Goal: Information Seeking & Learning: Learn about a topic

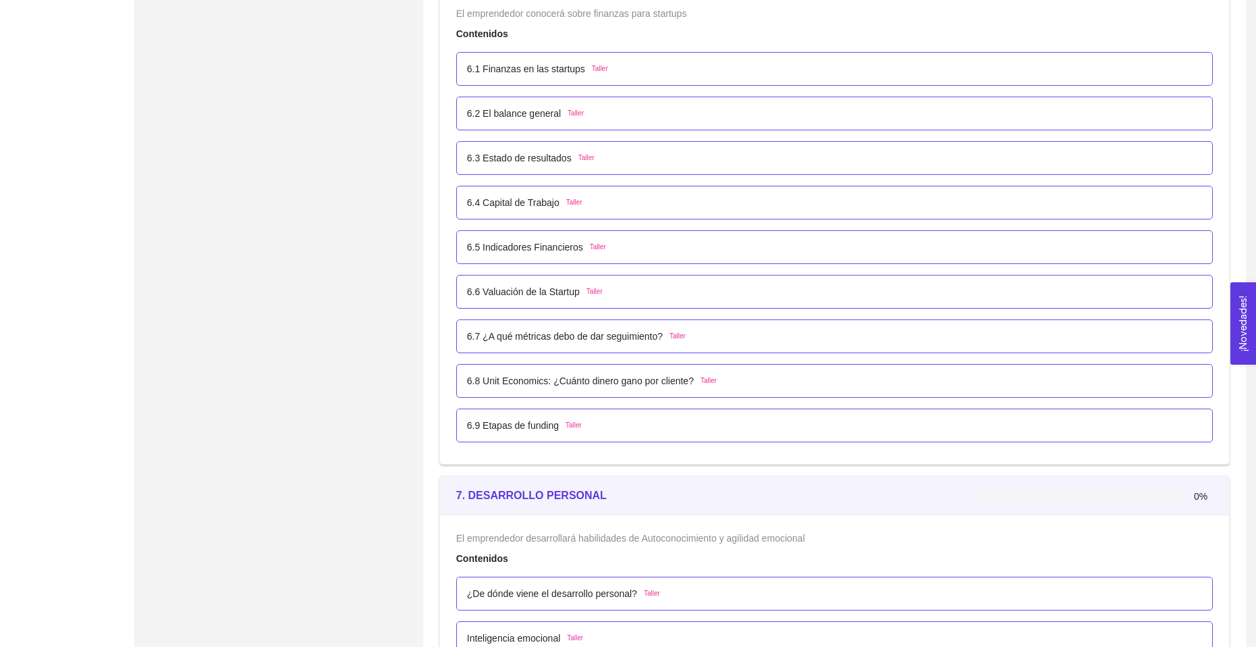
scroll to position [3510, 0]
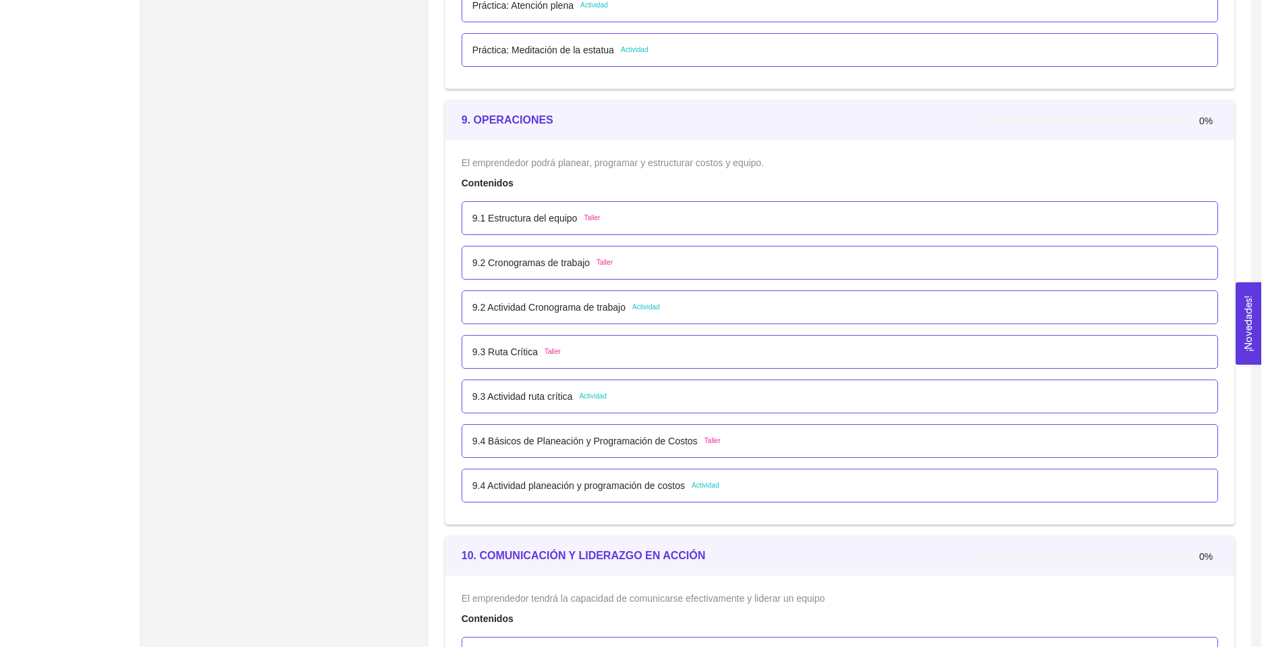
scroll to position [4455, 0]
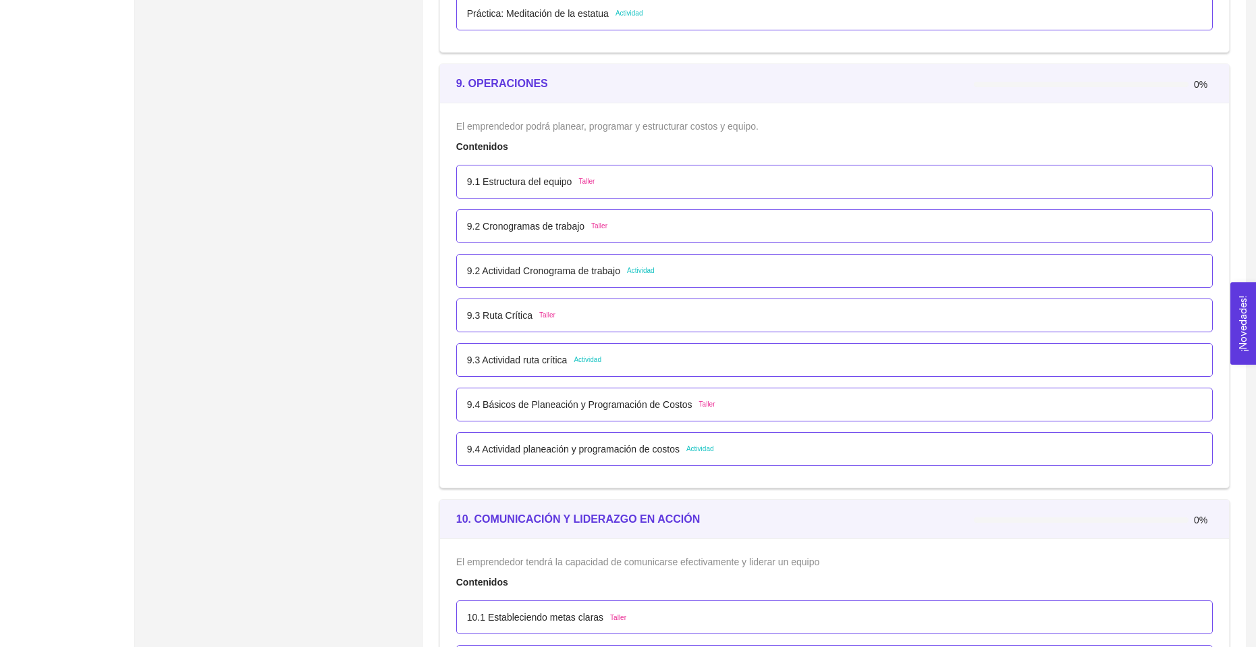
click at [601, 275] on p "9.2 Actividad Cronograma de trabajo" at bounding box center [543, 270] width 153 height 15
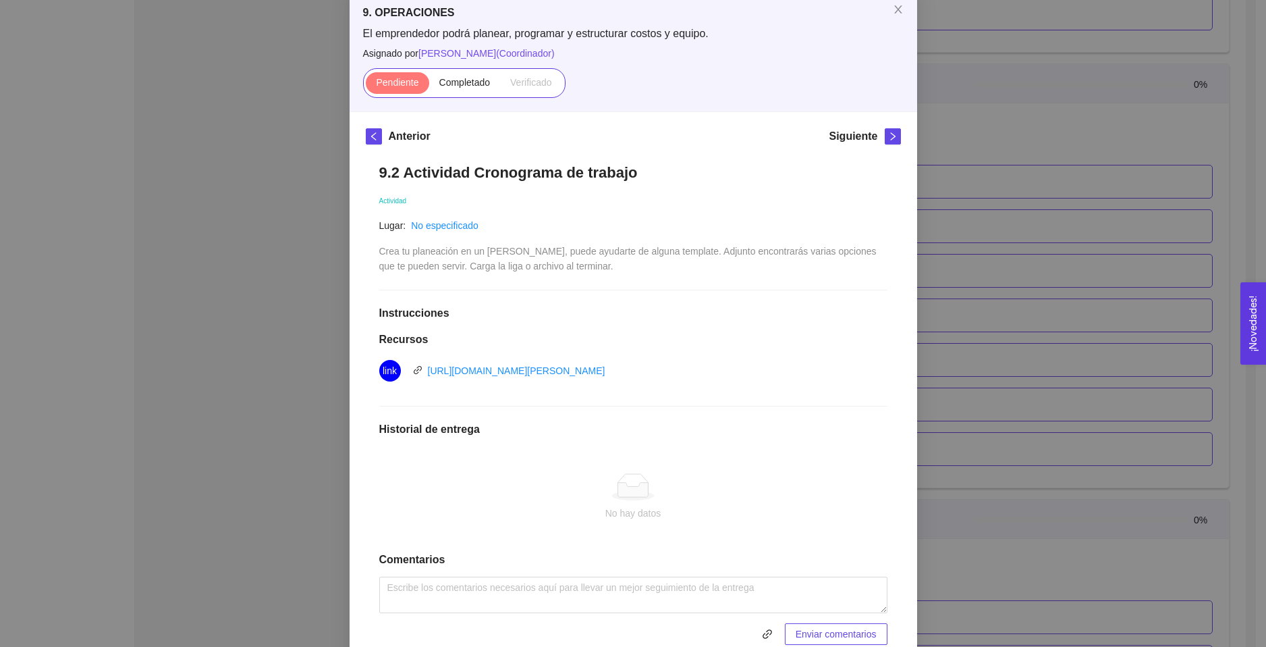
scroll to position [134, 0]
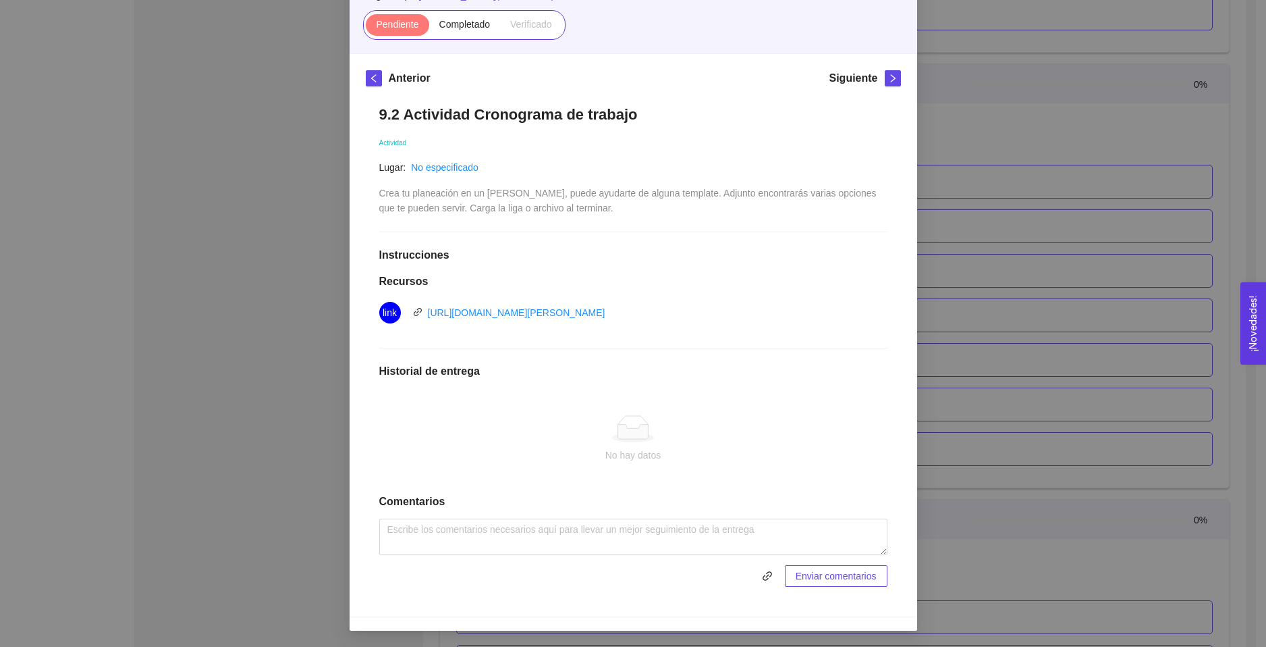
click at [973, 143] on div "9. OPERACIONES El emprendedor podrá planear, programar y estructurar costos y e…" at bounding box center [633, 323] width 1266 height 647
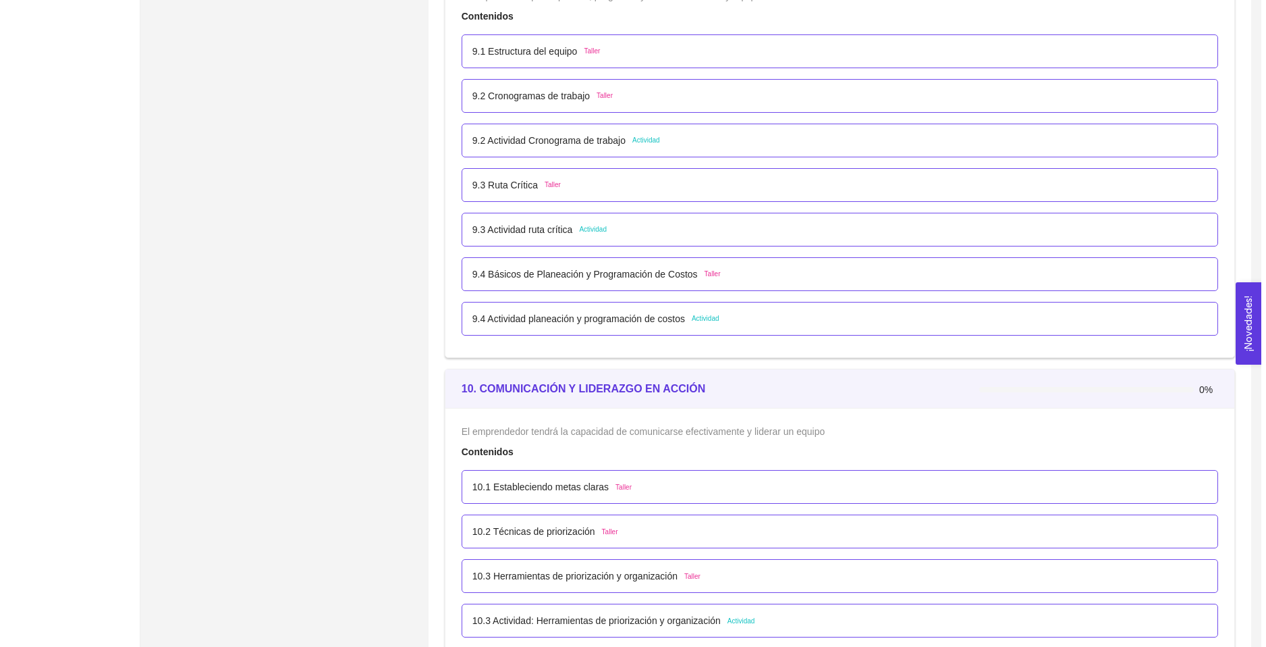
scroll to position [4860, 0]
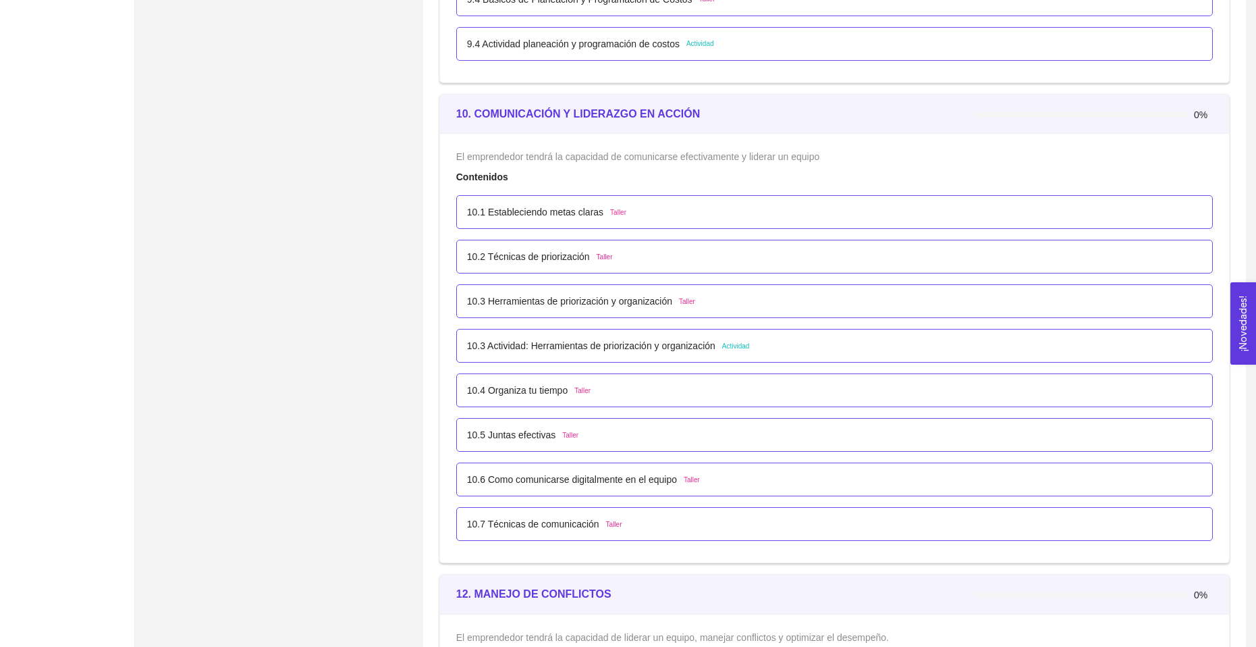
click at [645, 345] on p "10.3 Actividad: Herramientas de priorización y organización" at bounding box center [591, 345] width 248 height 15
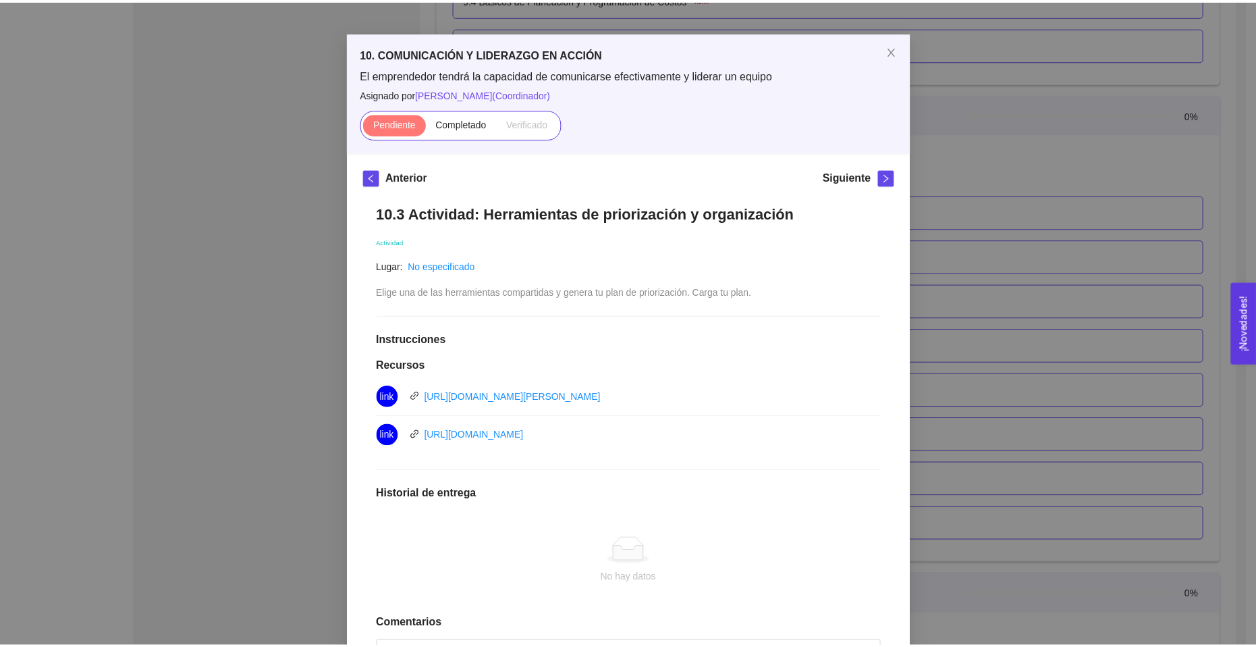
scroll to position [0, 0]
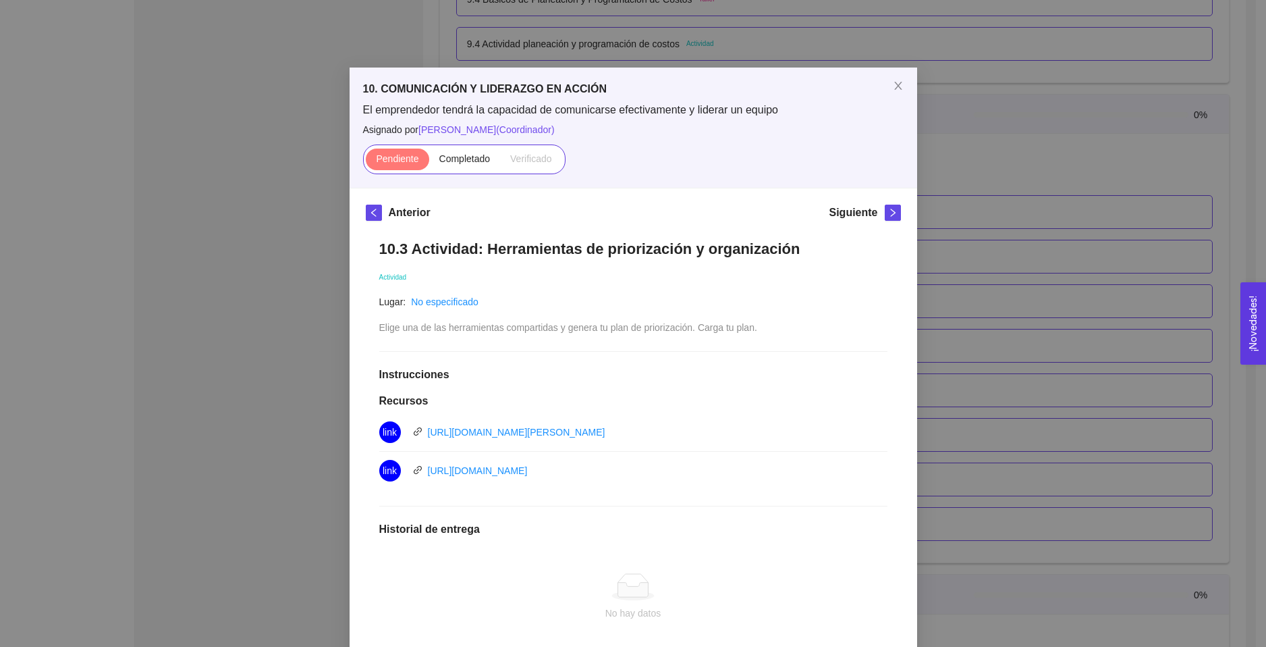
click at [1004, 267] on div "10. COMUNICACIÓN Y LIDERAZGO EN ACCIÓN El emprendedor tendrá la capacidad de co…" at bounding box center [633, 323] width 1266 height 647
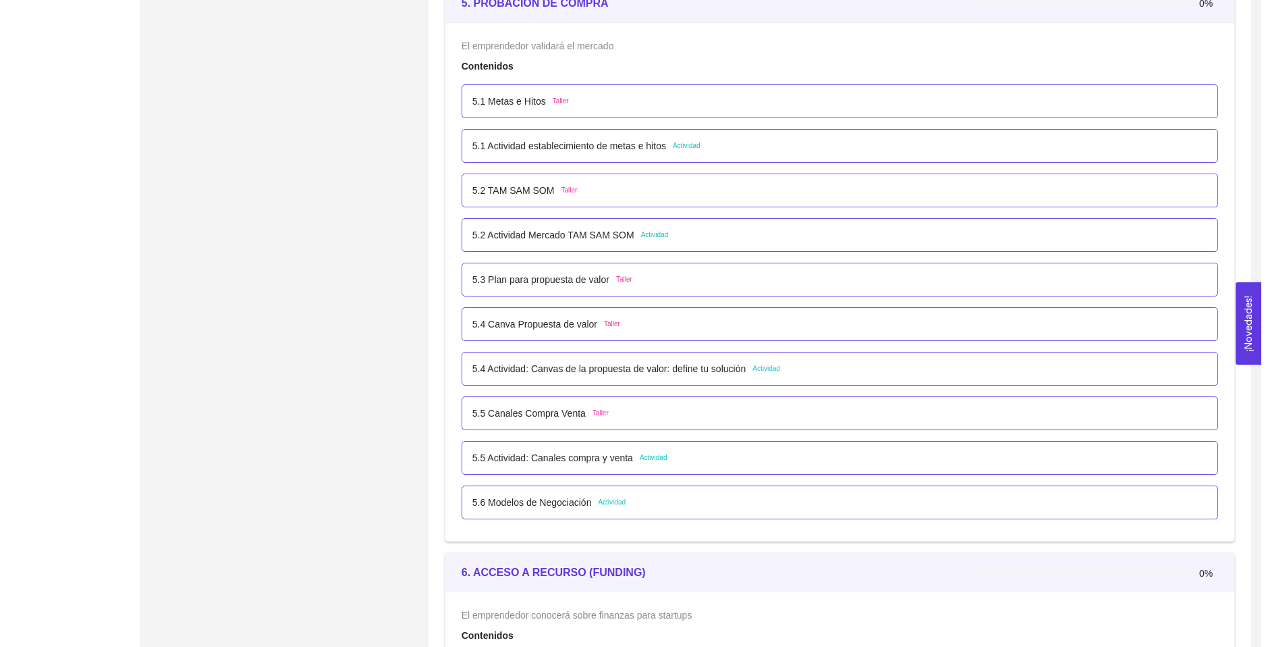
scroll to position [2504, 0]
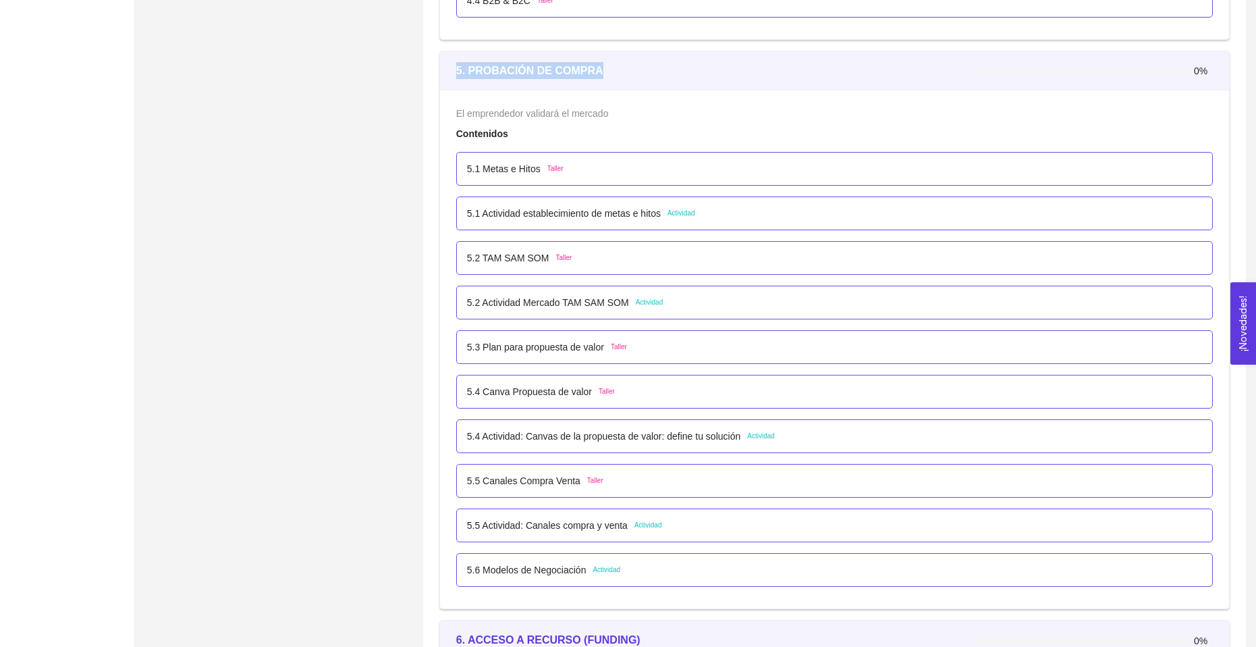
drag, startPoint x: 456, startPoint y: 78, endPoint x: 672, endPoint y: 118, distance: 219.8
click at [613, 80] on div "5. PROBACIÓN DE COMPRA 0%" at bounding box center [834, 70] width 789 height 39
click at [687, 74] on div "5. PROBACIÓN DE COMPRA" at bounding box center [715, 70] width 518 height 17
click at [564, 217] on p "5.1 Actividad establecimiento de metas e hitos" at bounding box center [564, 213] width 194 height 15
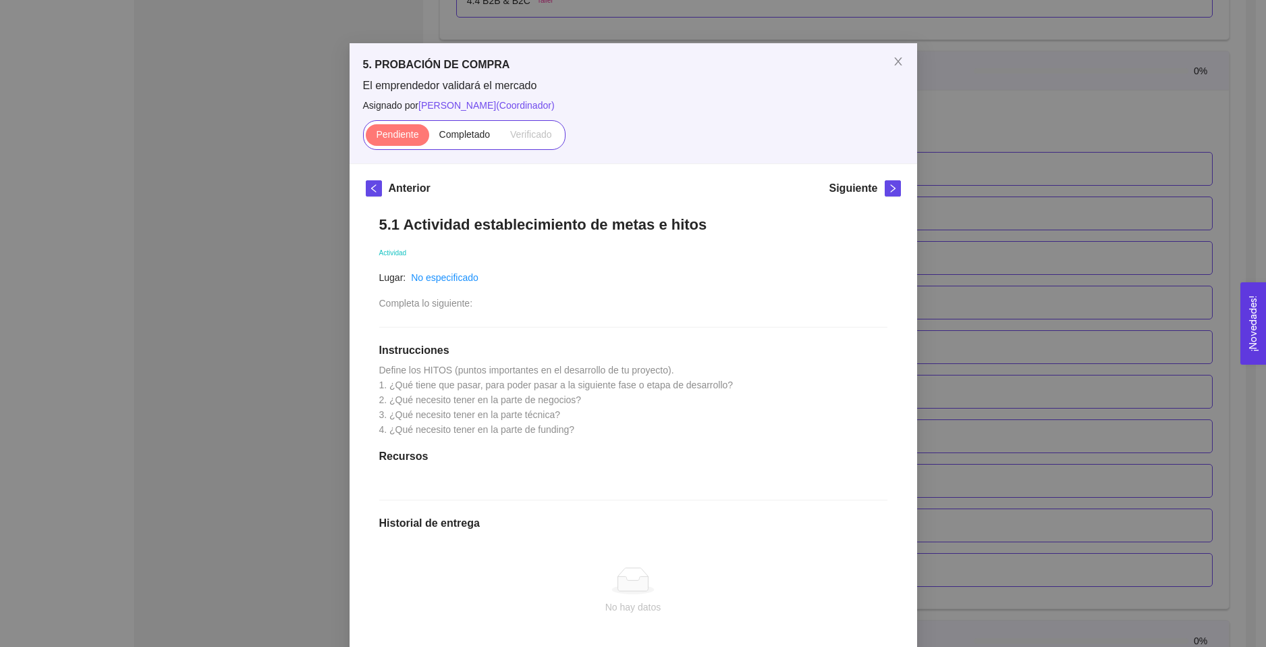
scroll to position [68, 0]
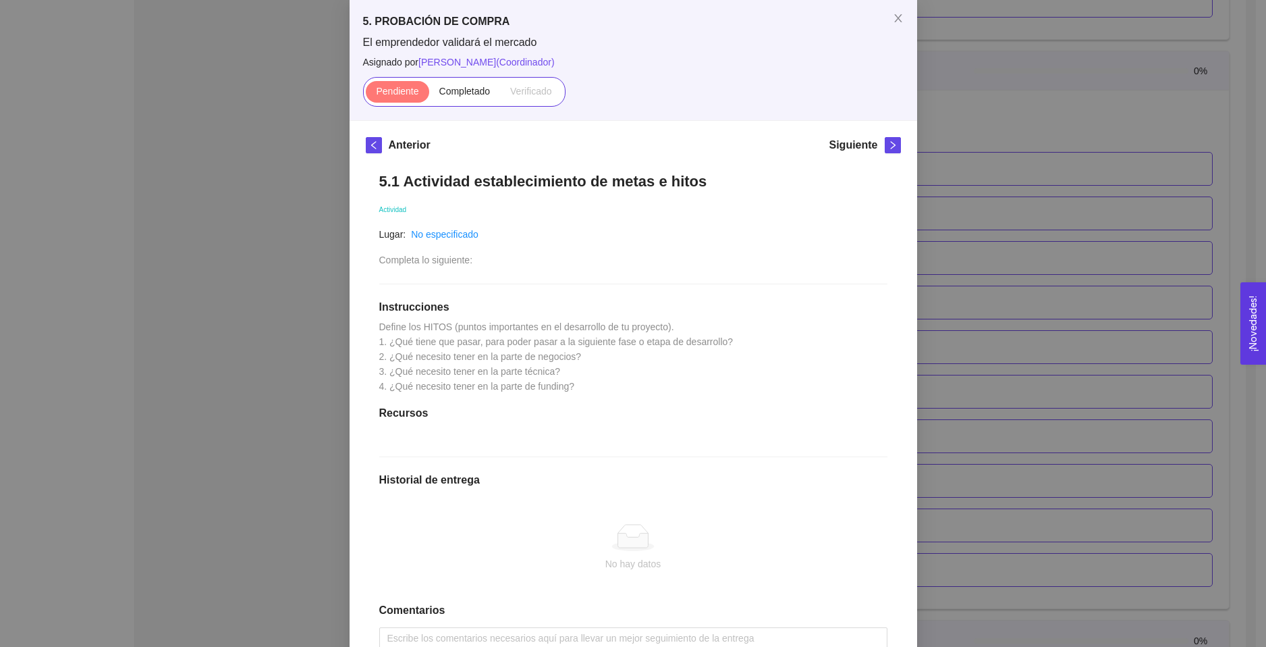
drag, startPoint x: 1053, startPoint y: 272, endPoint x: 1043, endPoint y: 275, distance: 10.7
click at [1049, 273] on div "5. PROBACIÓN DE COMPRA El emprendedor validará el mercado Asignado por [PERSON_…" at bounding box center [633, 323] width 1266 height 647
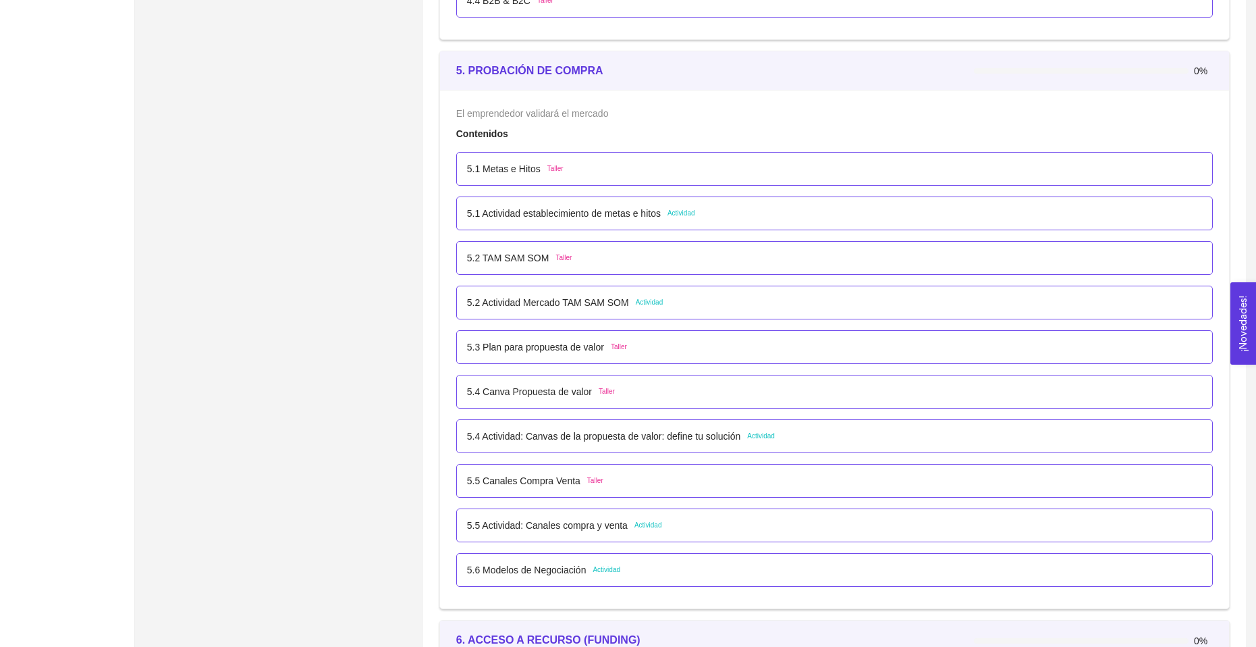
click at [597, 304] on p "5.2 Actividad Mercado TAM SAM SOM" at bounding box center [548, 302] width 162 height 15
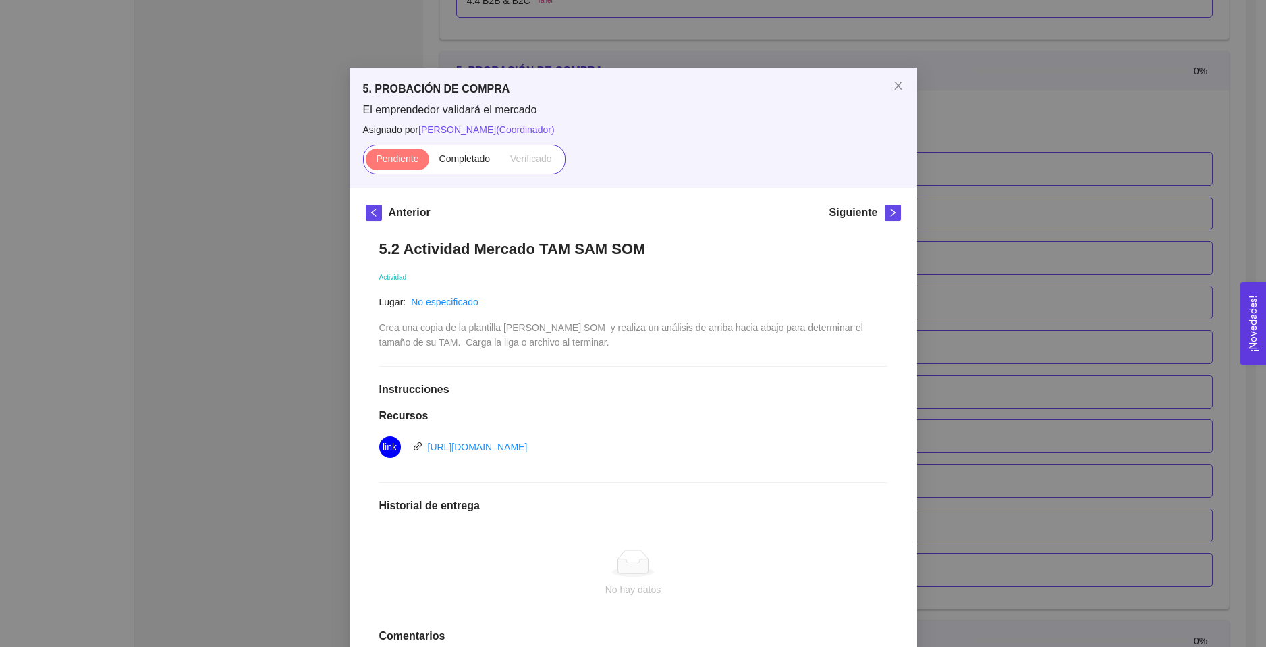
click at [897, 311] on div "Anterior Siguiente 5.2 Actividad [PERSON_NAME] SOM Actividad Lugar: No especifi…" at bounding box center [634, 469] width 568 height 562
click at [939, 296] on div "5. PROBACIÓN DE COMPRA El emprendedor validará el mercado Asignado por [PERSON_…" at bounding box center [633, 323] width 1266 height 647
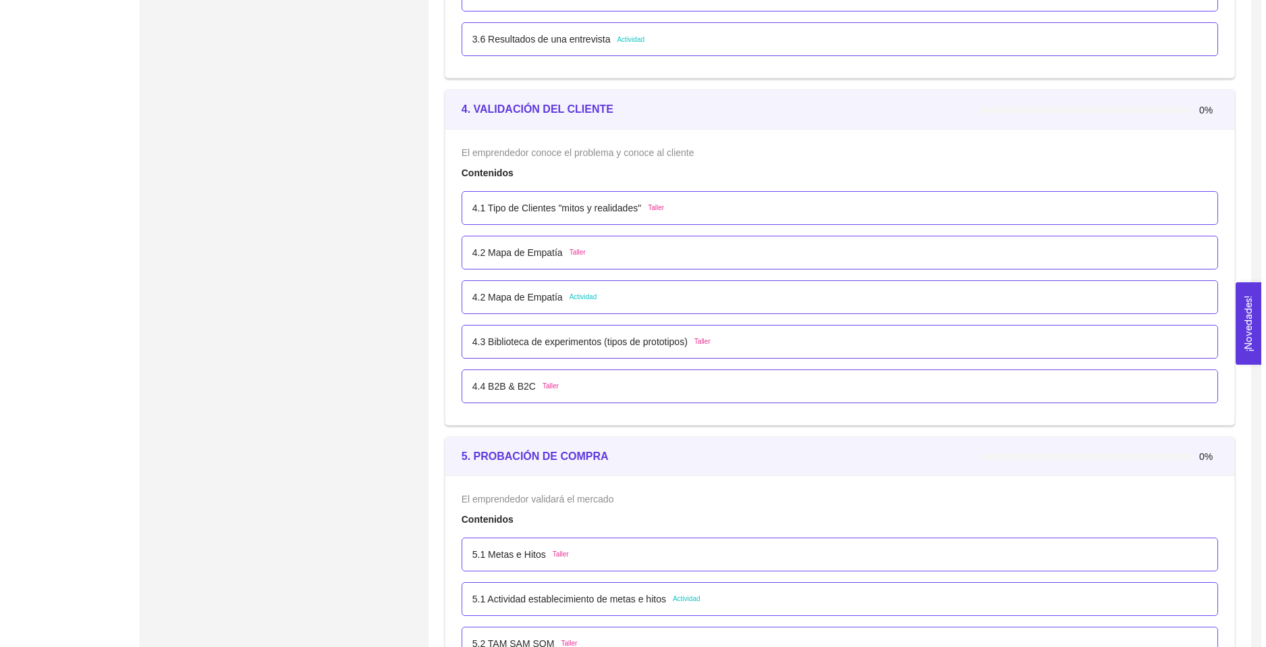
scroll to position [2099, 0]
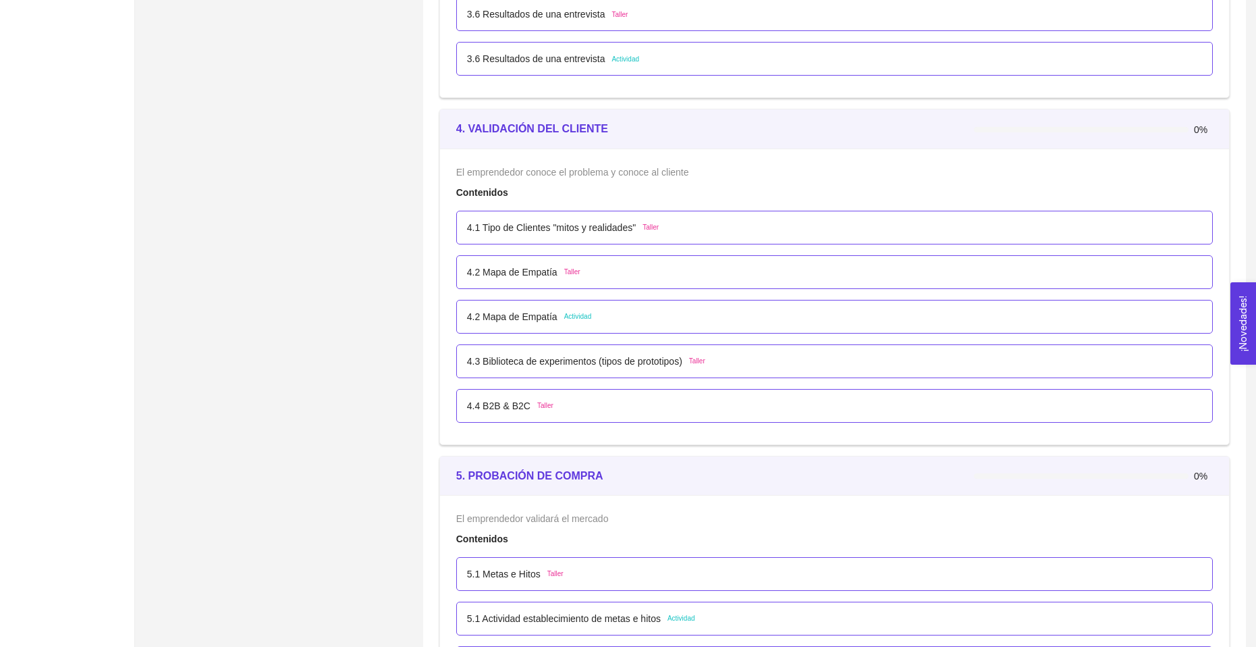
click at [559, 320] on div "4.2 Mapa de Empatía Actividad" at bounding box center [529, 316] width 124 height 15
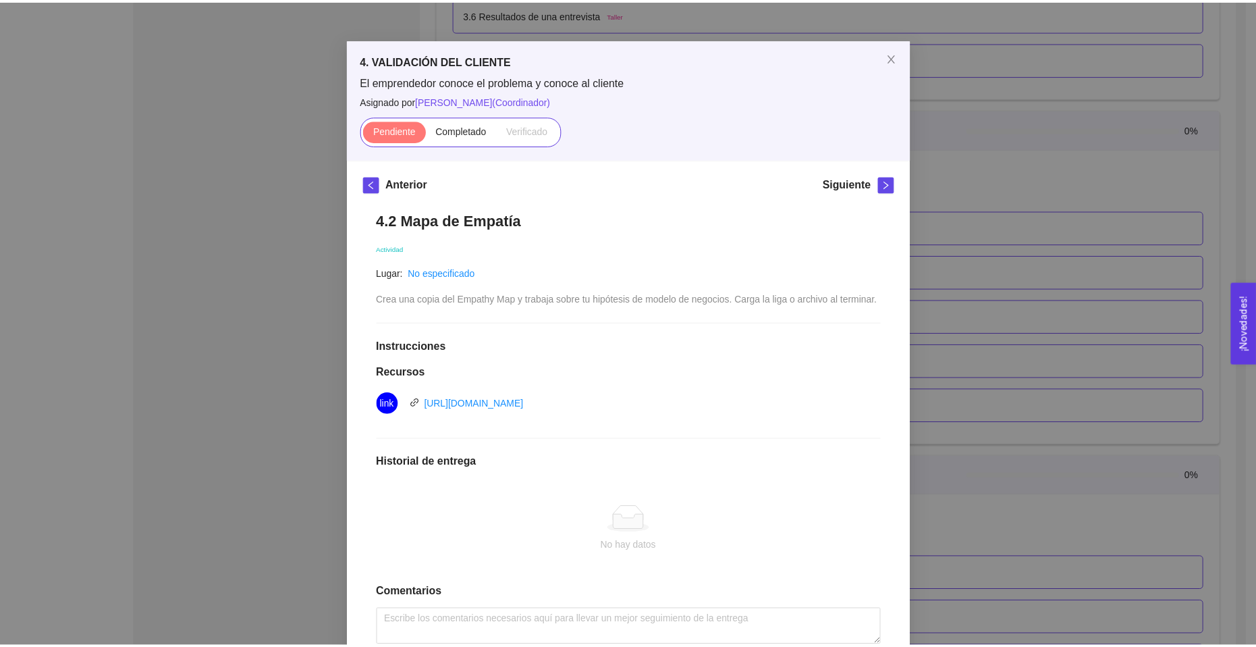
scroll to position [0, 0]
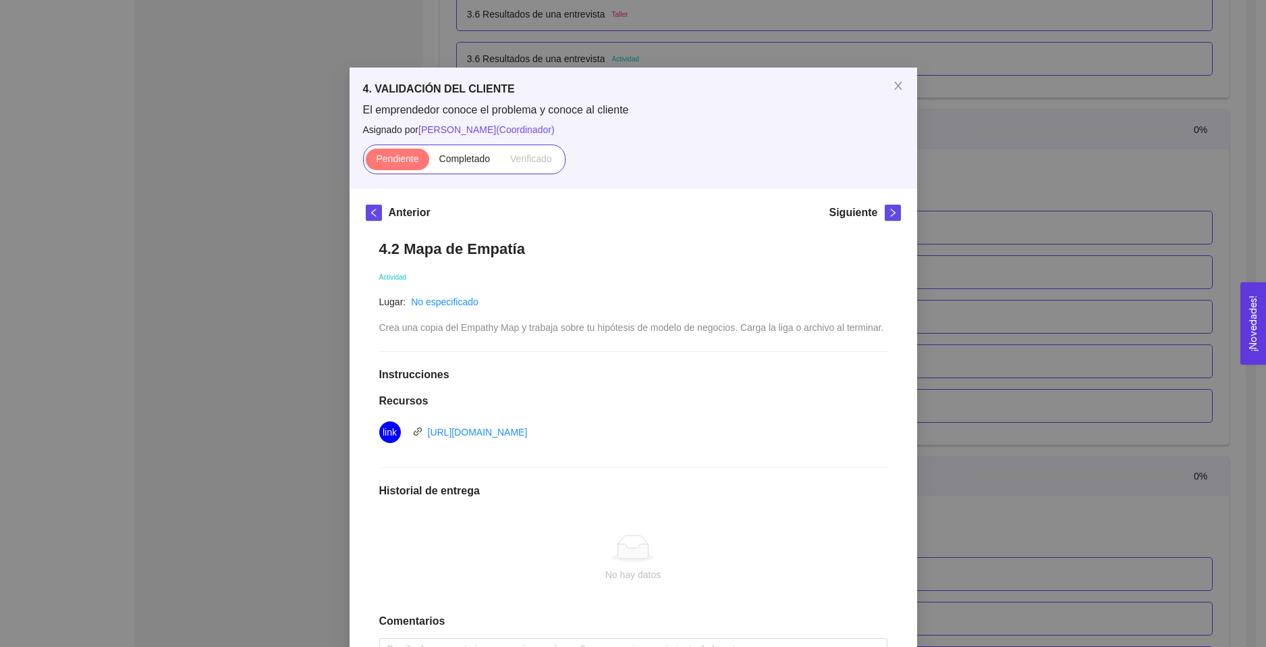
click at [1075, 258] on div "4. VALIDACIÓN DEL CLIENTE El emprendedor conoce el problema y conoce al cliente…" at bounding box center [633, 323] width 1266 height 647
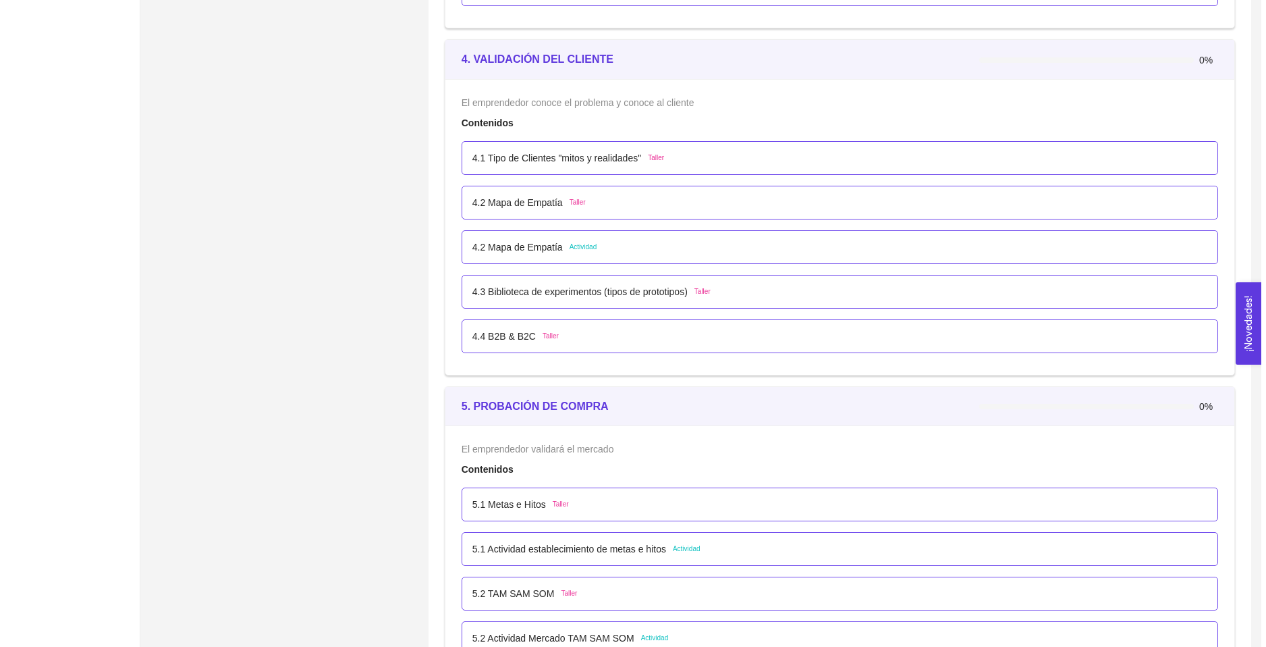
scroll to position [2166, 0]
click at [591, 261] on div "4.2 Mapa de Empatía Actividad" at bounding box center [834, 249] width 757 height 34
click at [591, 250] on div "4.2 Mapa de Empatía Actividad" at bounding box center [834, 249] width 735 height 15
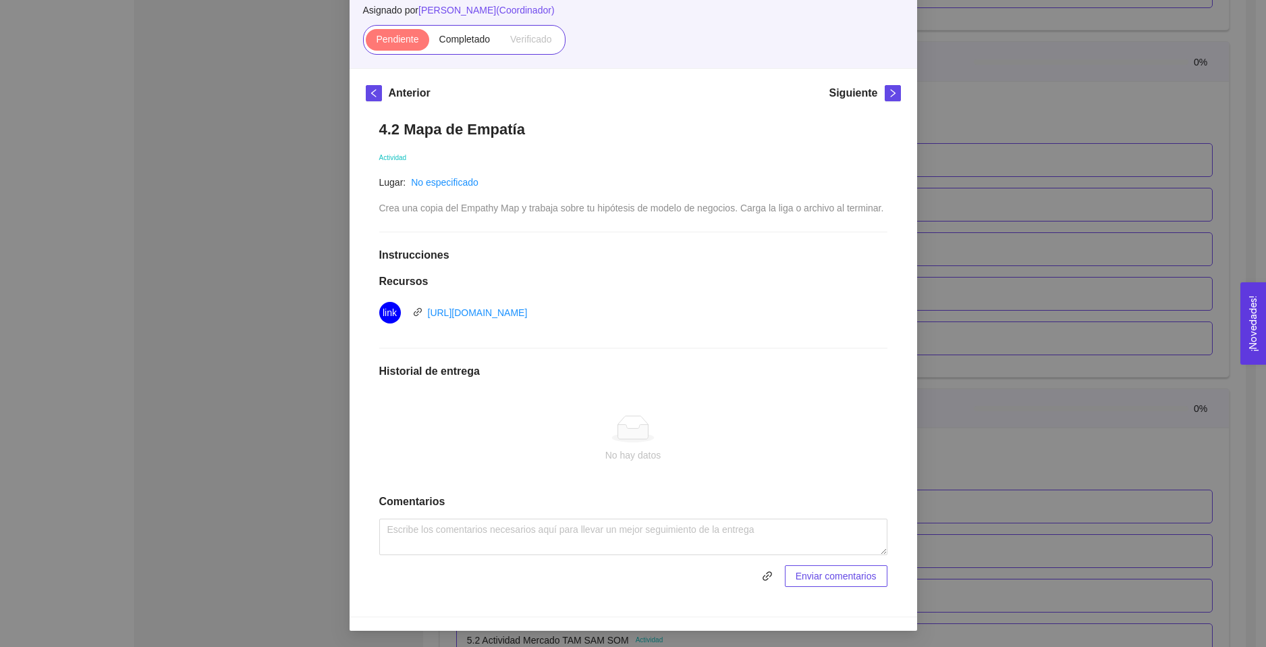
scroll to position [0, 0]
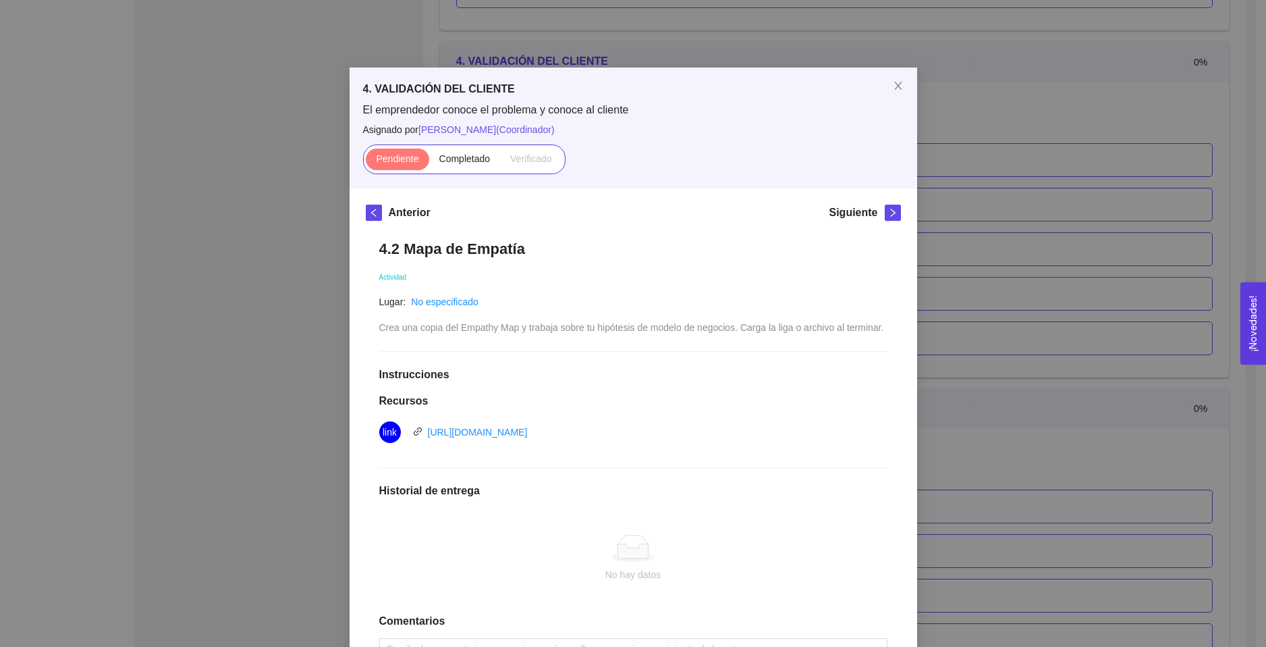
click at [959, 266] on div "4. VALIDACIÓN DEL CLIENTE El emprendedor conoce el problema y conoce al cliente…" at bounding box center [633, 323] width 1266 height 647
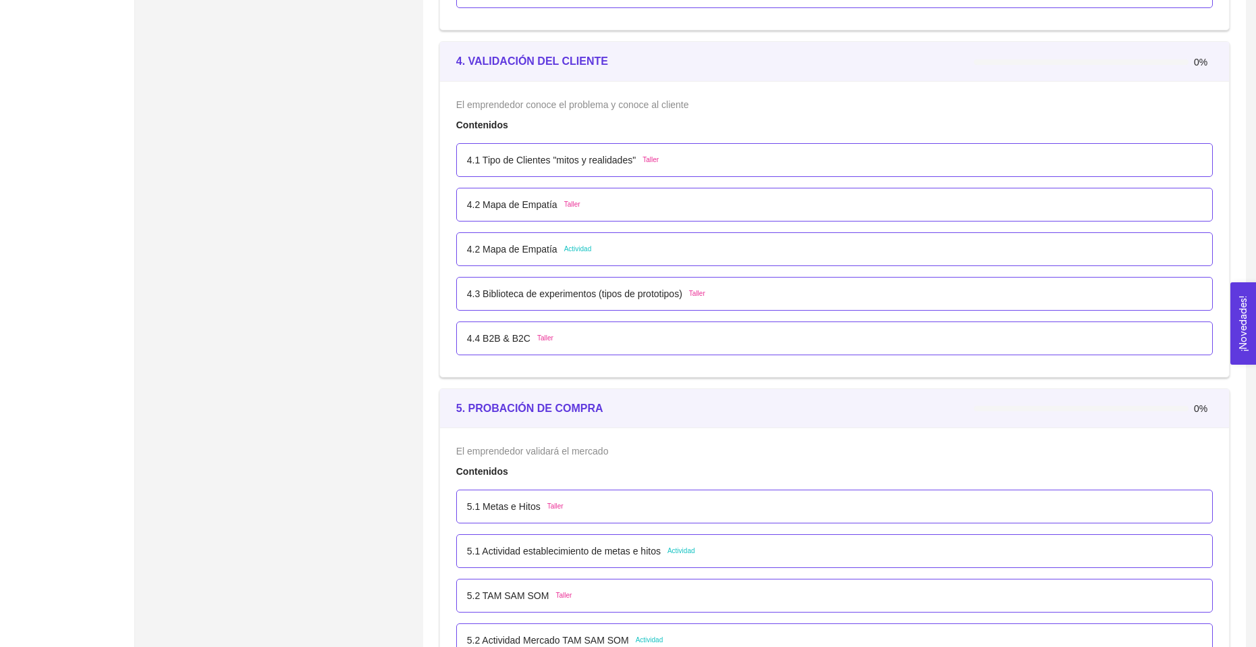
click at [574, 165] on p "4.1 Tipo de Clientes "mitos y realidades"" at bounding box center [551, 160] width 169 height 15
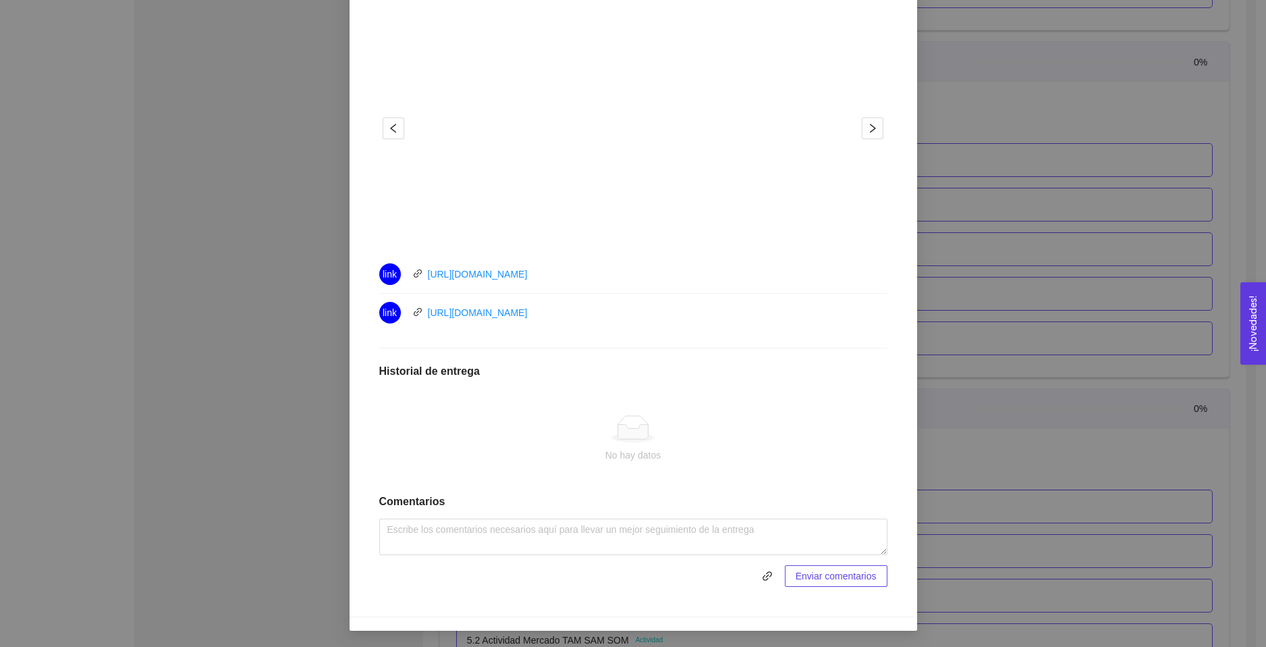
click at [1007, 313] on div "4. VALIDACIÓN DEL CLIENTE El emprendedor conoce el problema y conoce al cliente…" at bounding box center [633, 323] width 1266 height 647
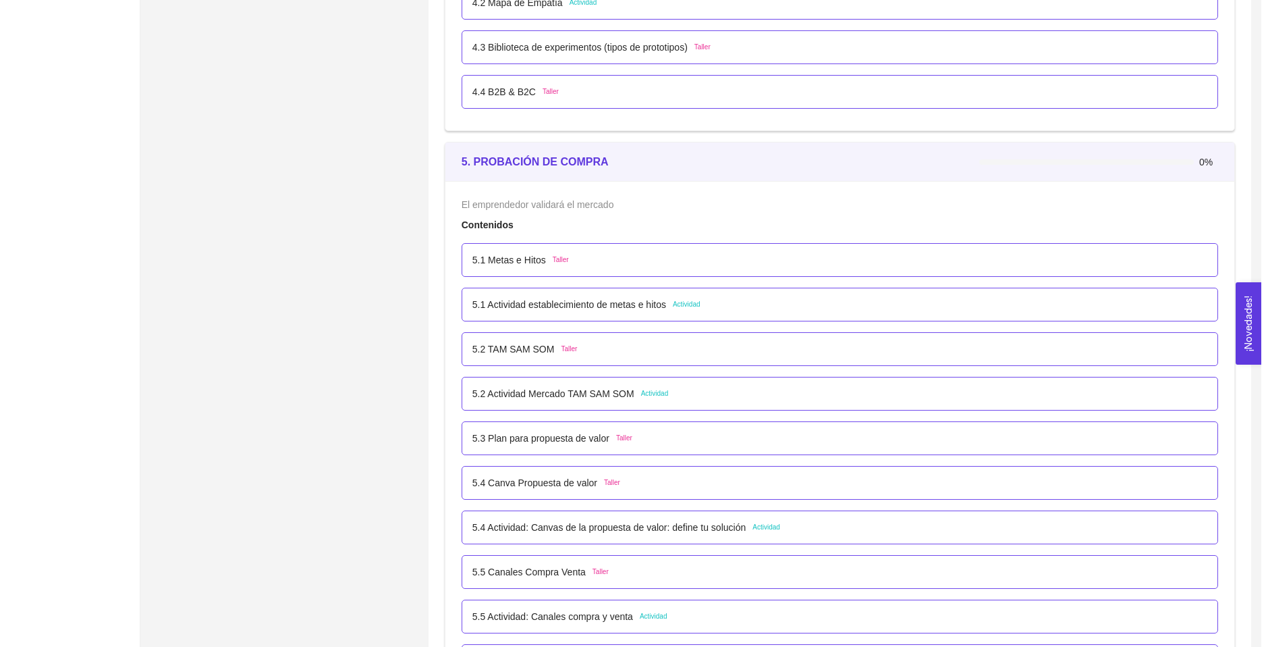
scroll to position [2436, 0]
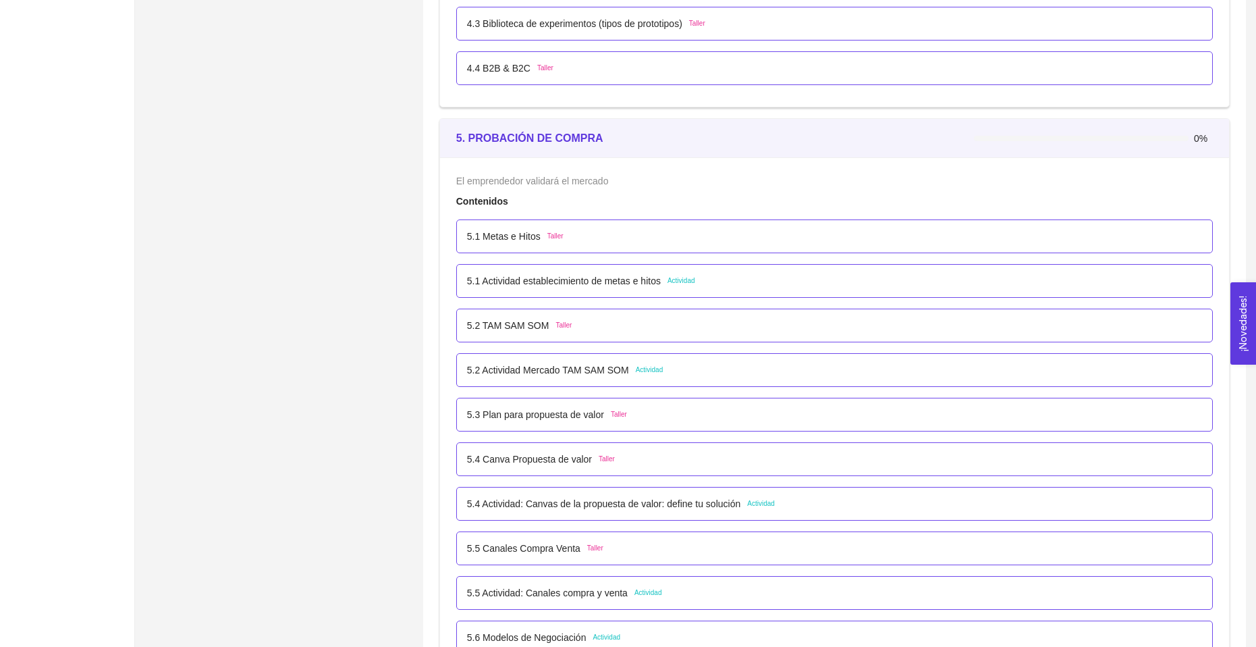
click at [560, 260] on li "5.1 Actividad establecimiento de metas e hitos Actividad" at bounding box center [834, 281] width 757 height 45
click at [551, 248] on div "5.1 Metas e Hitos Taller" at bounding box center [834, 236] width 757 height 34
click at [552, 237] on span "Taller" at bounding box center [555, 236] width 16 height 11
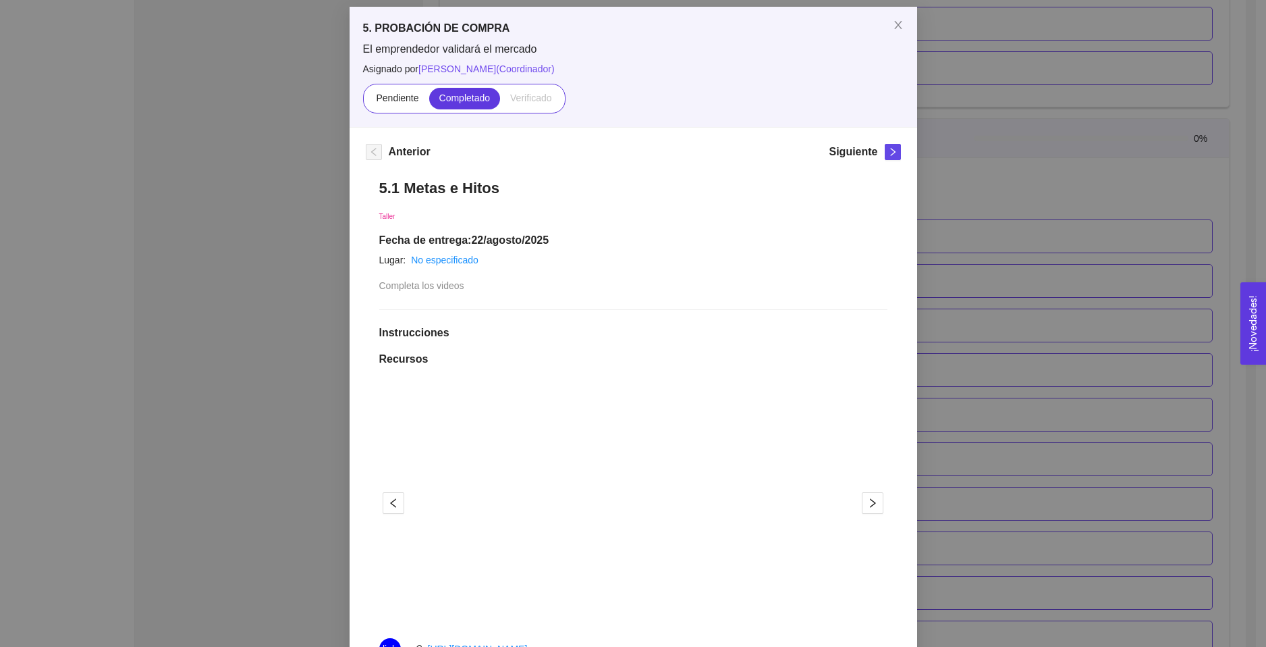
scroll to position [362, 0]
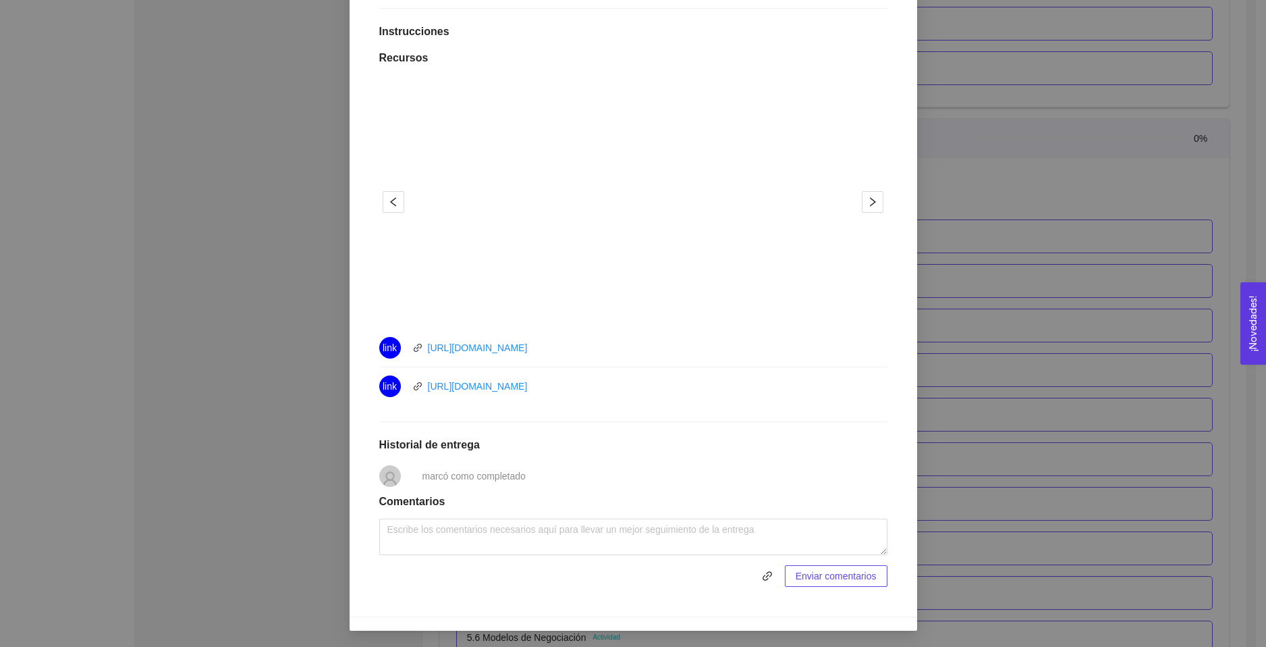
click at [997, 326] on div "5. PROBACIÓN DE COMPRA El emprendedor validará el mercado Asignado por [PERSON_…" at bounding box center [633, 323] width 1266 height 647
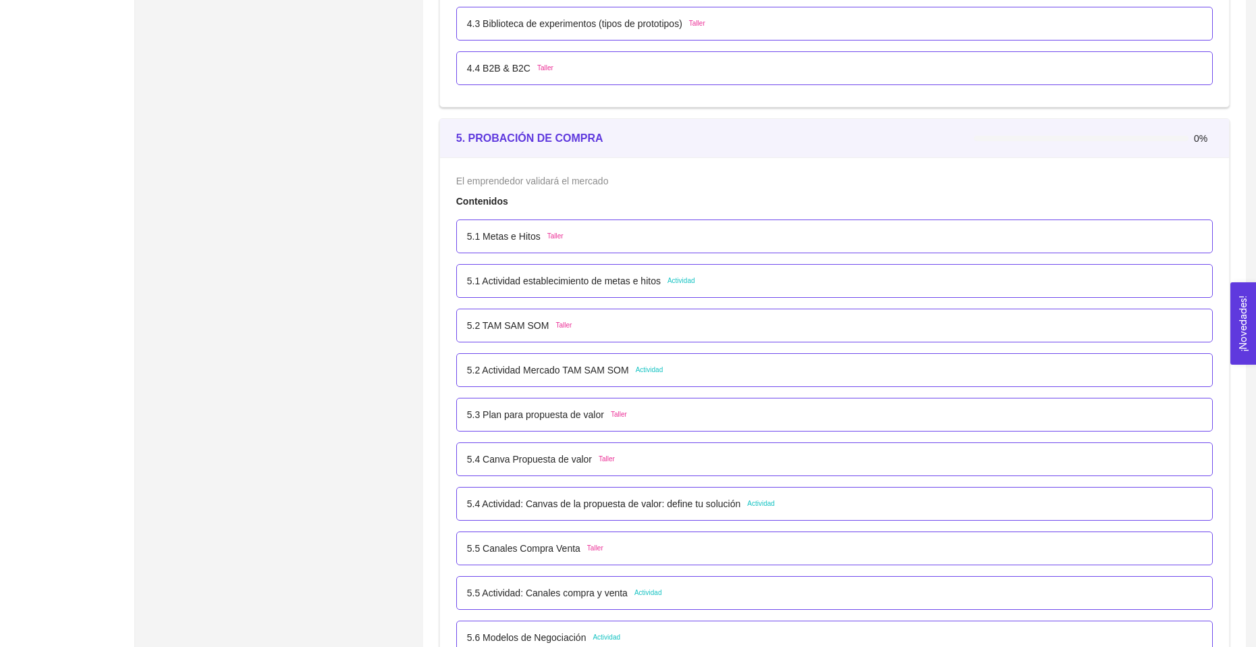
click at [565, 367] on p "5.2 Actividad Mercado TAM SAM SOM" at bounding box center [548, 370] width 162 height 15
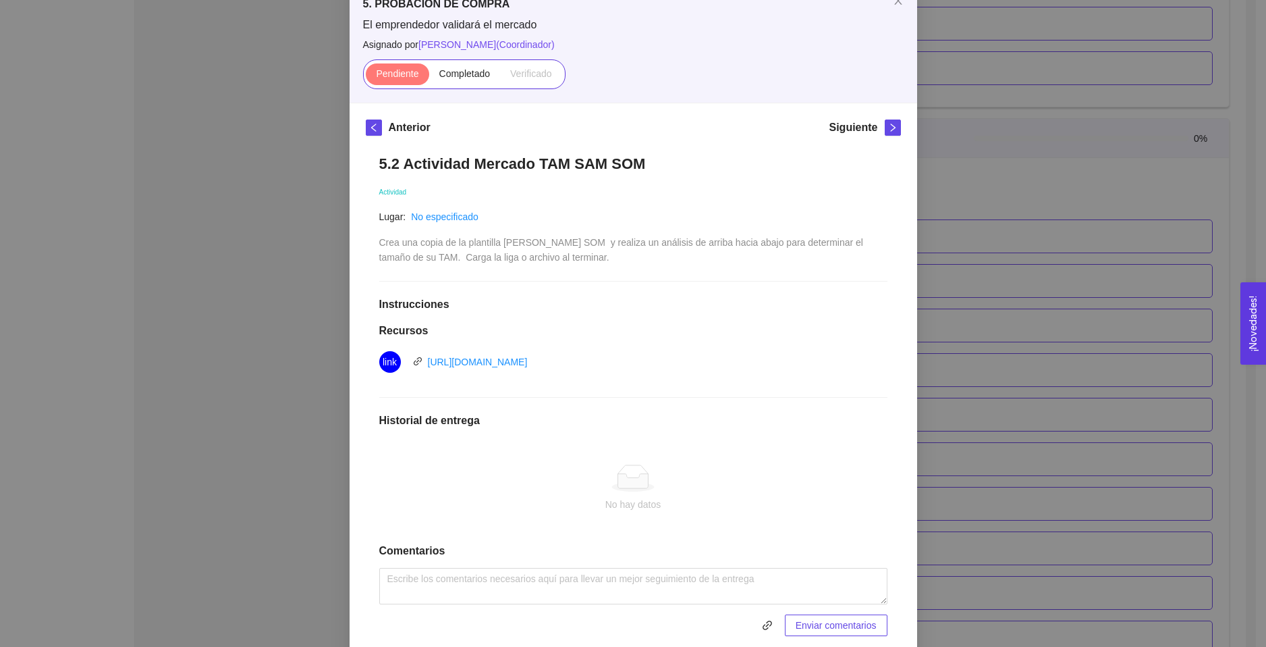
scroll to position [0, 0]
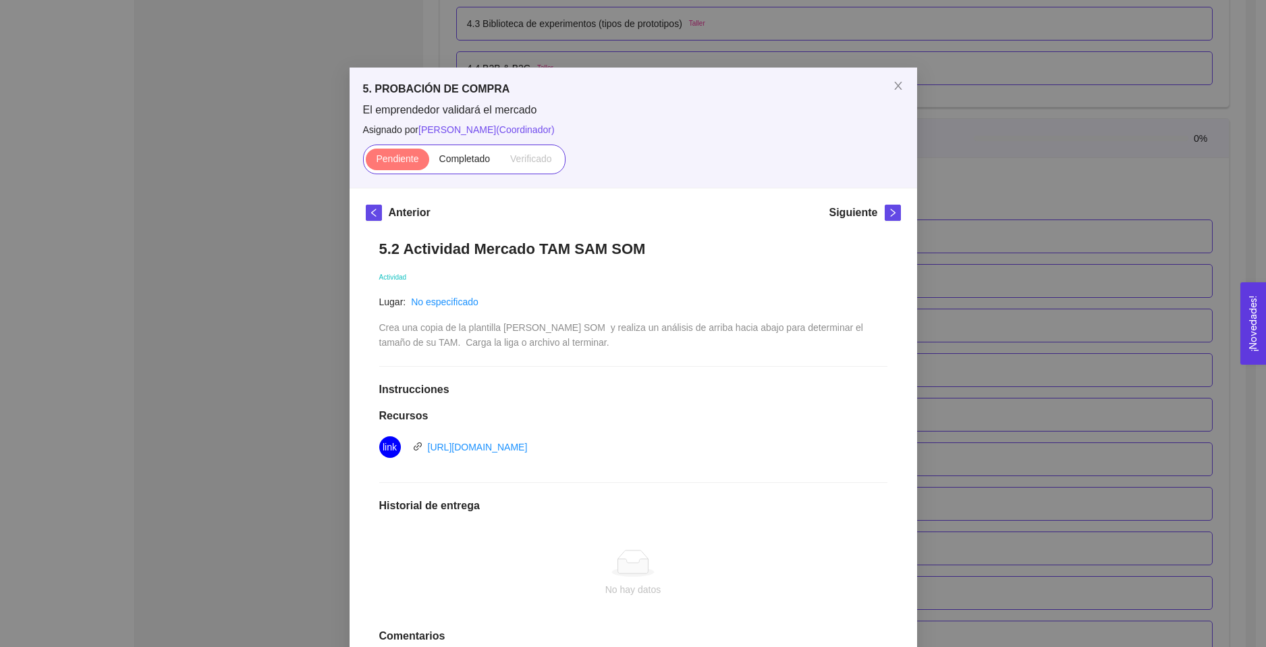
click at [1009, 320] on div "5. PROBACIÓN DE COMPRA El emprendedor validará el mercado Asignado por [PERSON_…" at bounding box center [633, 323] width 1266 height 647
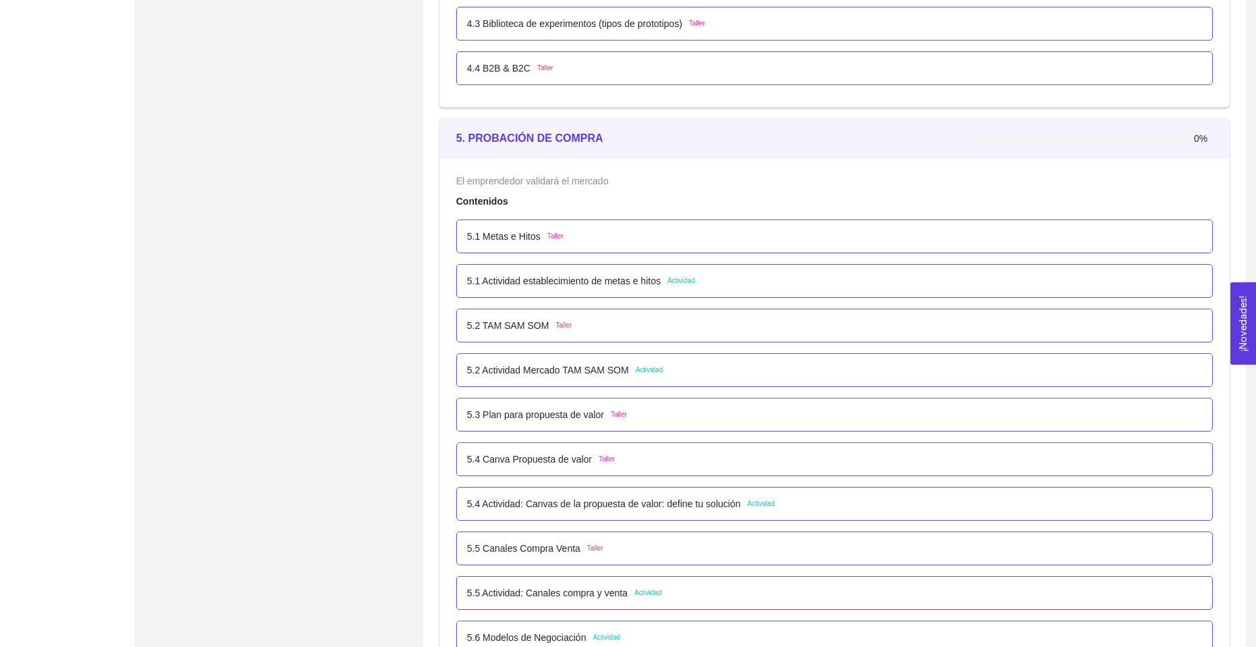
click at [543, 327] on p "5.2 TAM SAM SOM" at bounding box center [508, 325] width 82 height 15
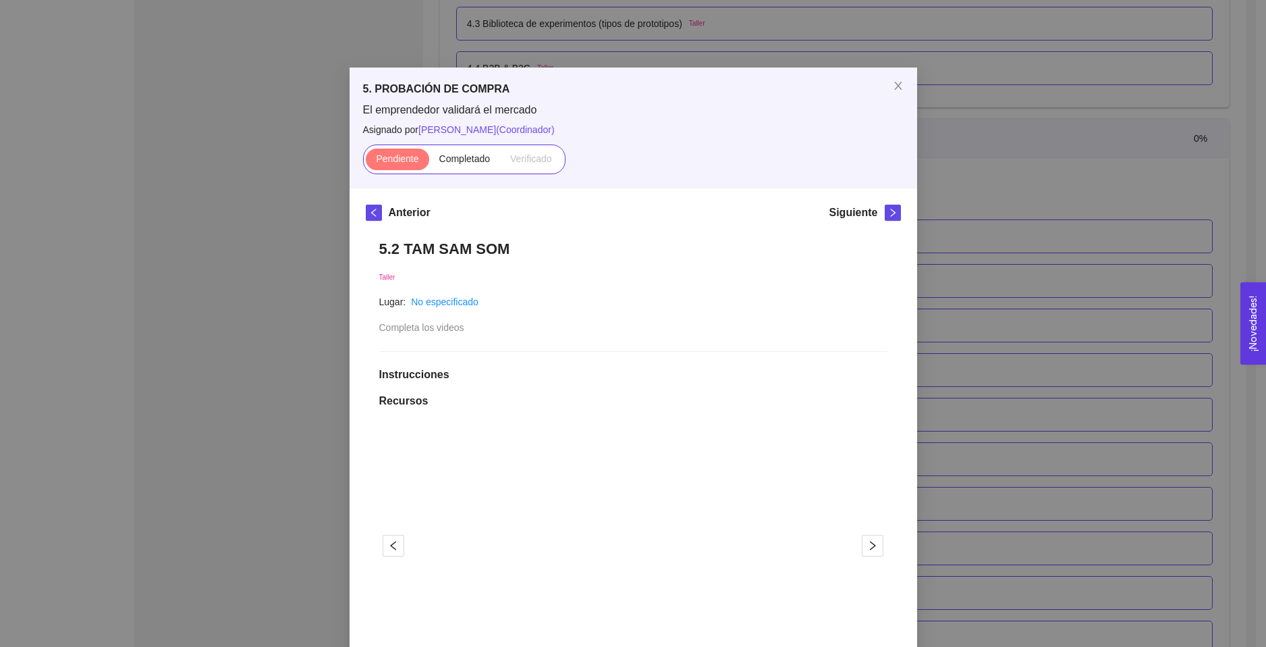
click at [963, 308] on div "5. PROBACIÓN DE COMPRA El emprendedor validará el mercado Asignado por [PERSON_…" at bounding box center [633, 323] width 1266 height 647
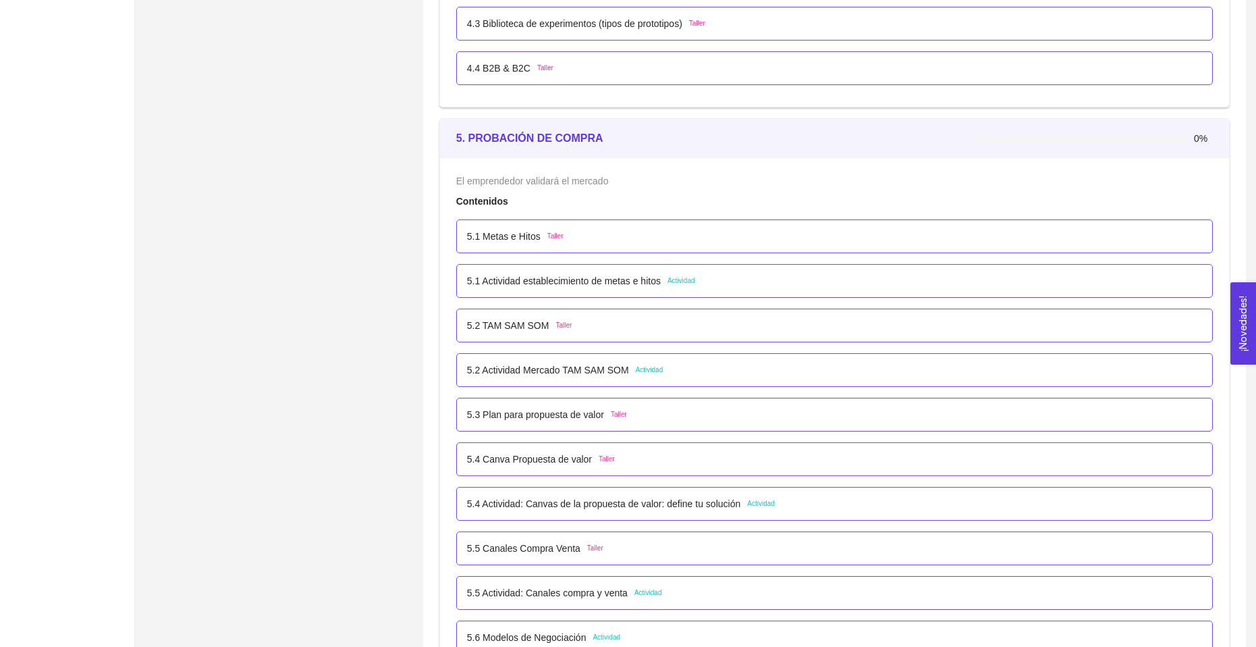
click at [567, 444] on div "5.4 Canva Propuesta de valor Taller" at bounding box center [834, 459] width 757 height 34
click at [566, 453] on p "5.4 Canva Propuesta de valor" at bounding box center [529, 459] width 125 height 15
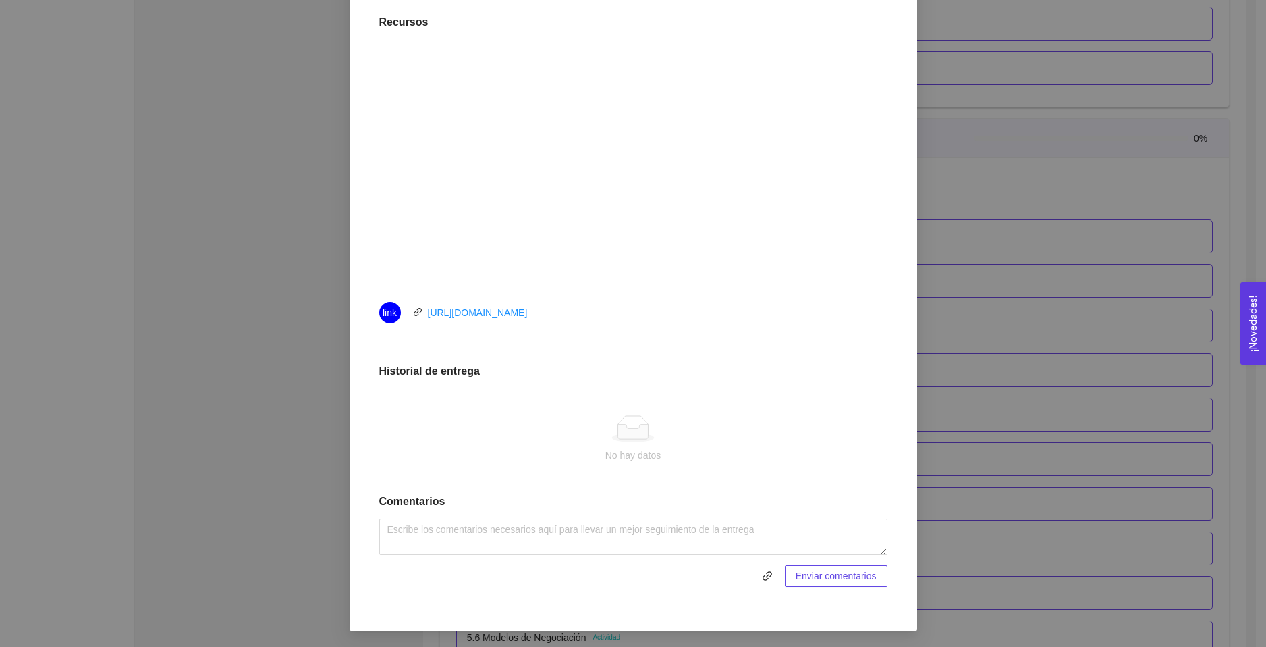
click at [951, 237] on div "5. PROBACIÓN DE COMPRA El emprendedor validará el mercado Asignado por [PERSON_…" at bounding box center [633, 323] width 1266 height 647
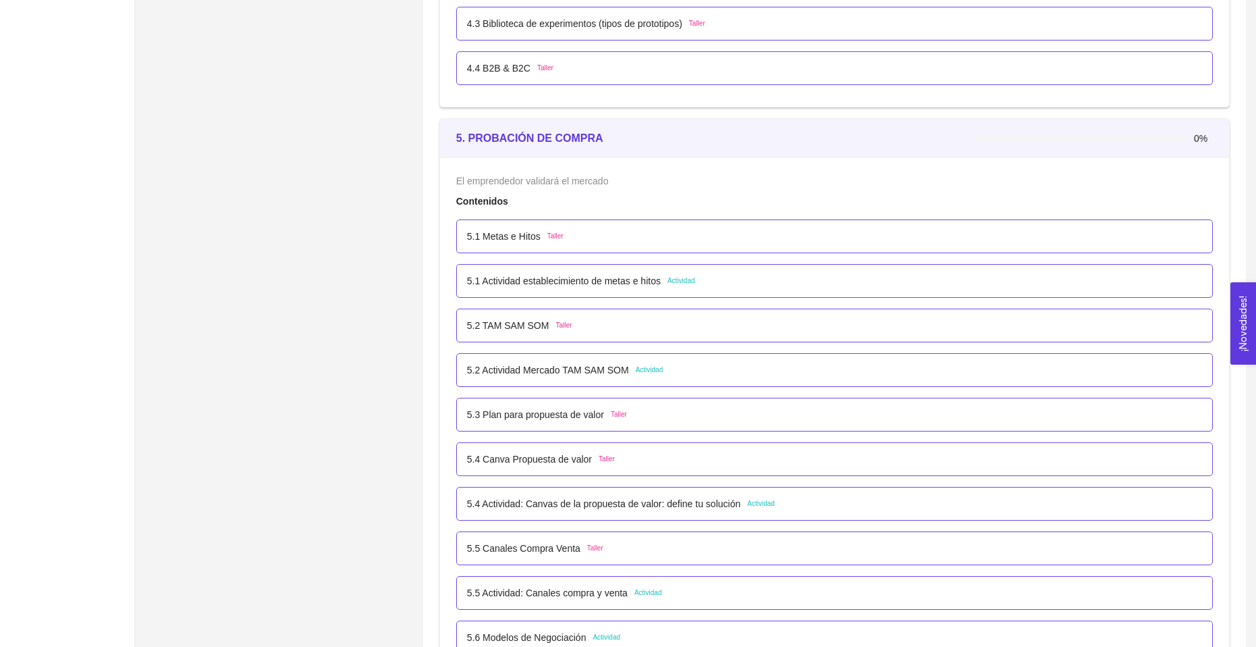
click at [514, 241] on p "5.1 Metas e Hitos" at bounding box center [504, 236] width 74 height 15
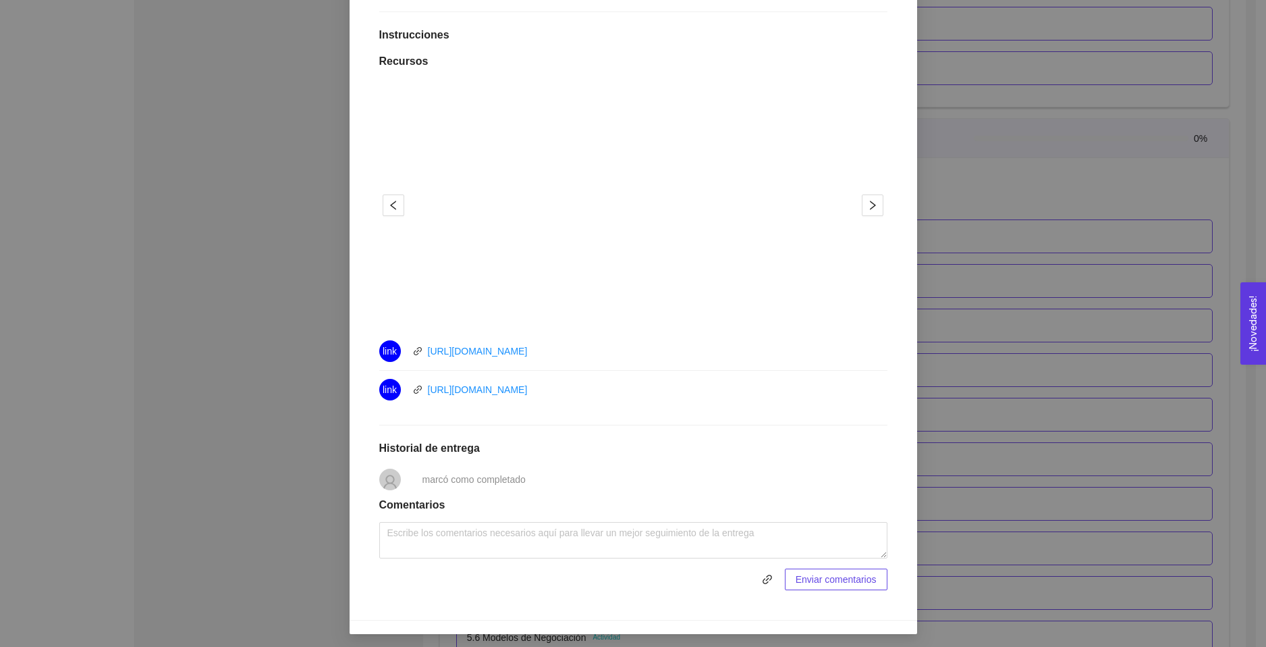
scroll to position [362, 0]
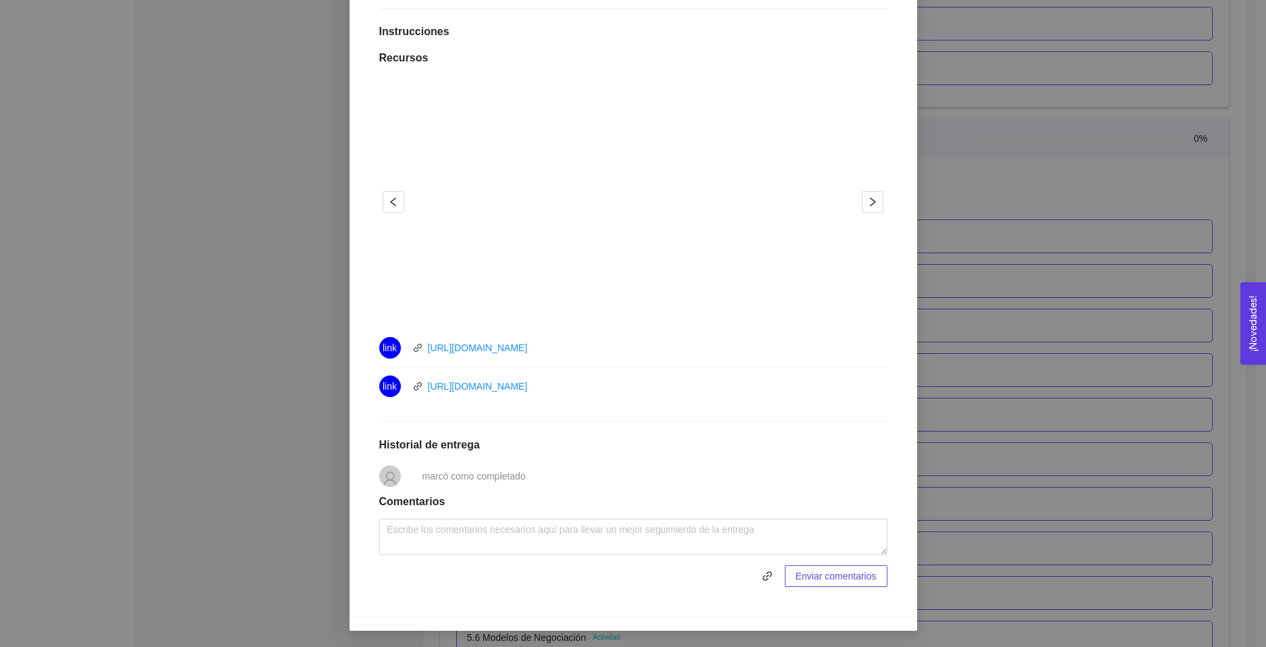
click at [971, 310] on div "5. PROBACIÓN DE COMPRA El emprendedor validará el mercado Asignado por [PERSON_…" at bounding box center [633, 323] width 1266 height 647
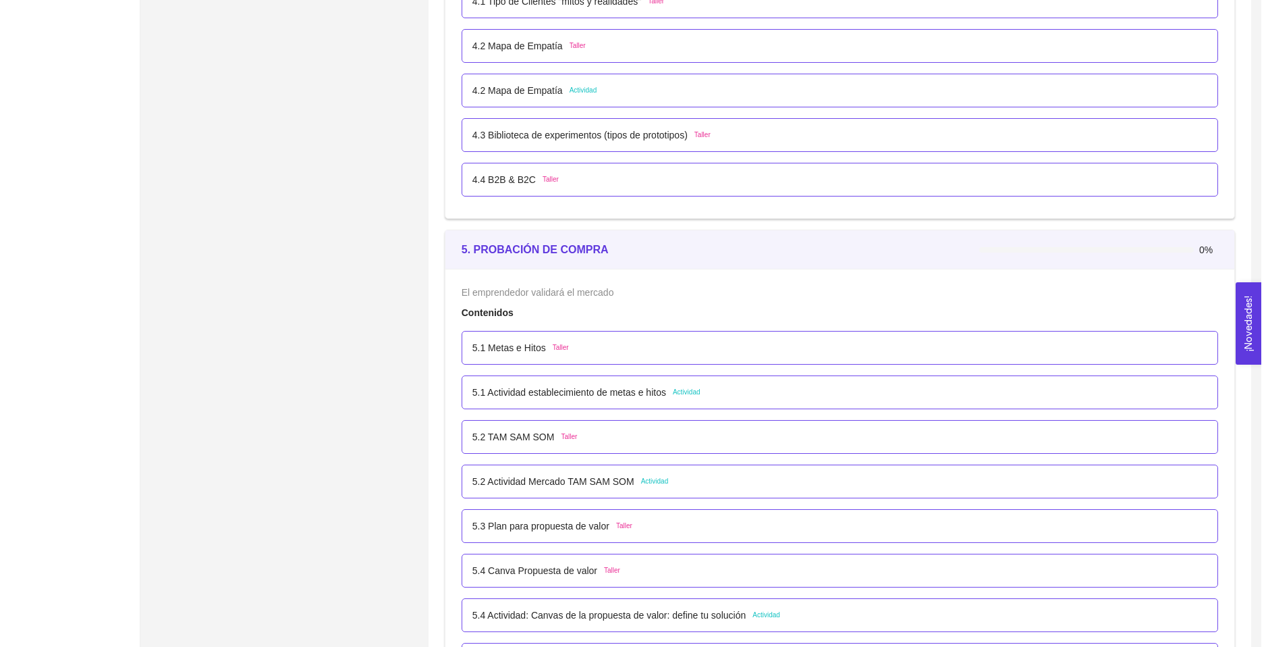
scroll to position [2301, 0]
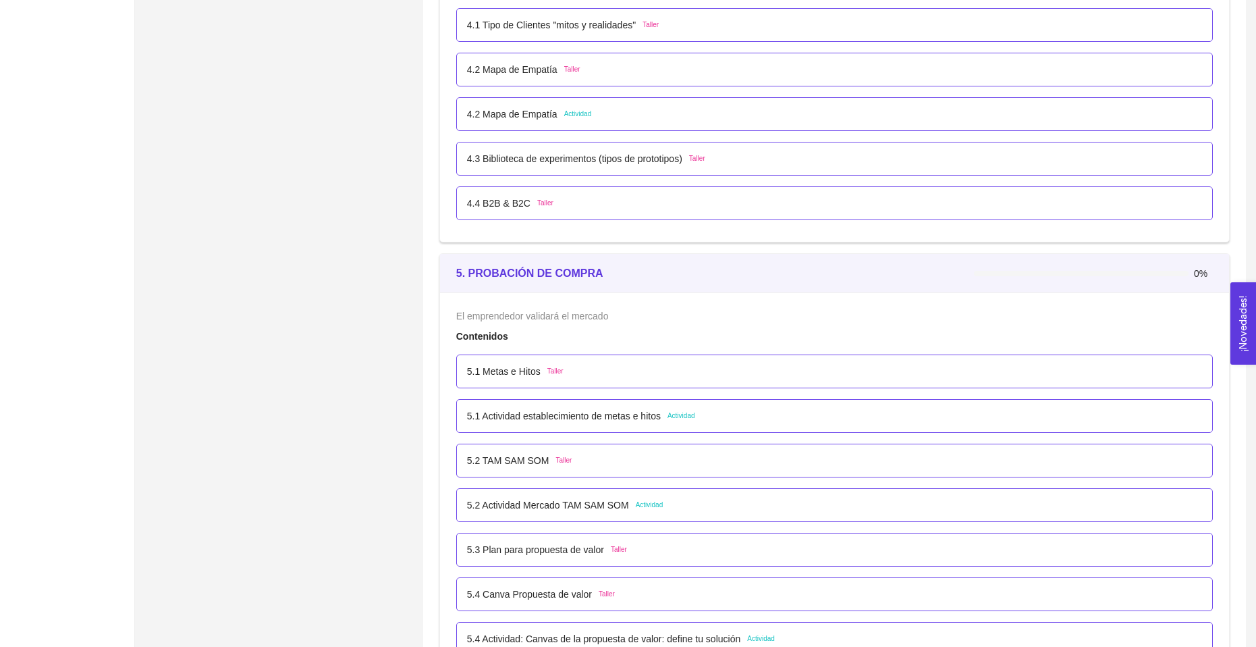
click at [525, 372] on p "5.1 Metas e Hitos" at bounding box center [504, 371] width 74 height 15
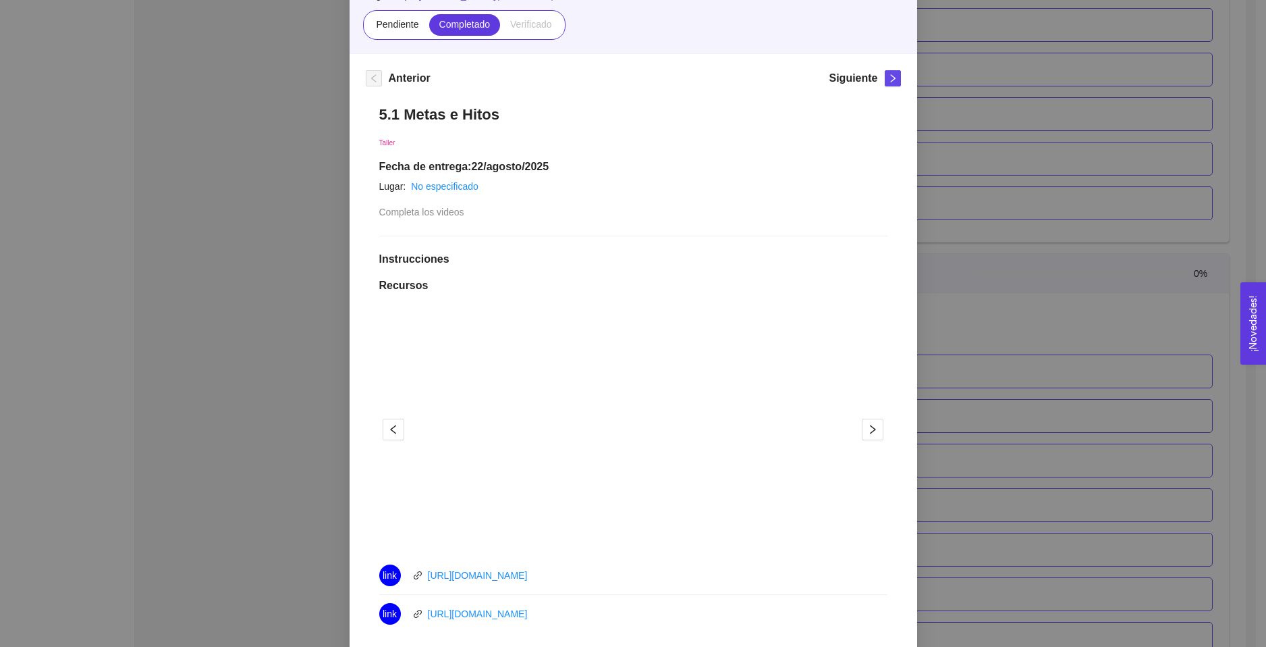
scroll to position [362, 0]
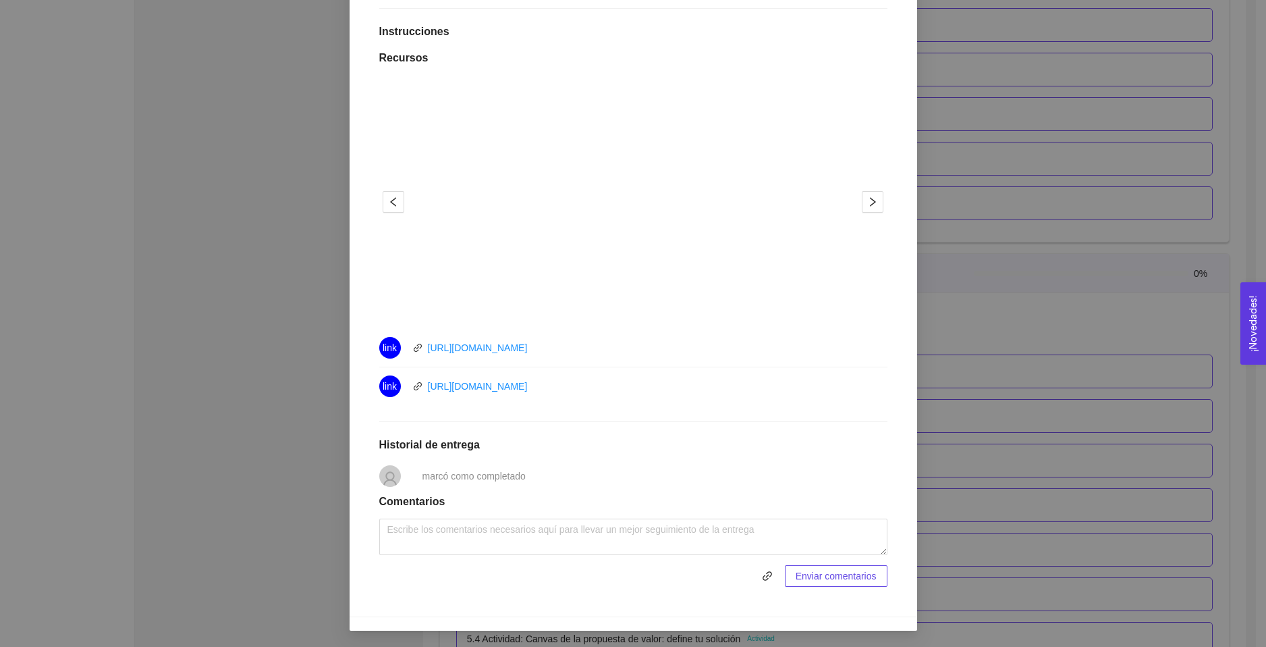
click at [977, 384] on div "5. PROBACIÓN DE COMPRA El emprendedor validará el mercado Asignado por [PERSON_…" at bounding box center [633, 323] width 1266 height 647
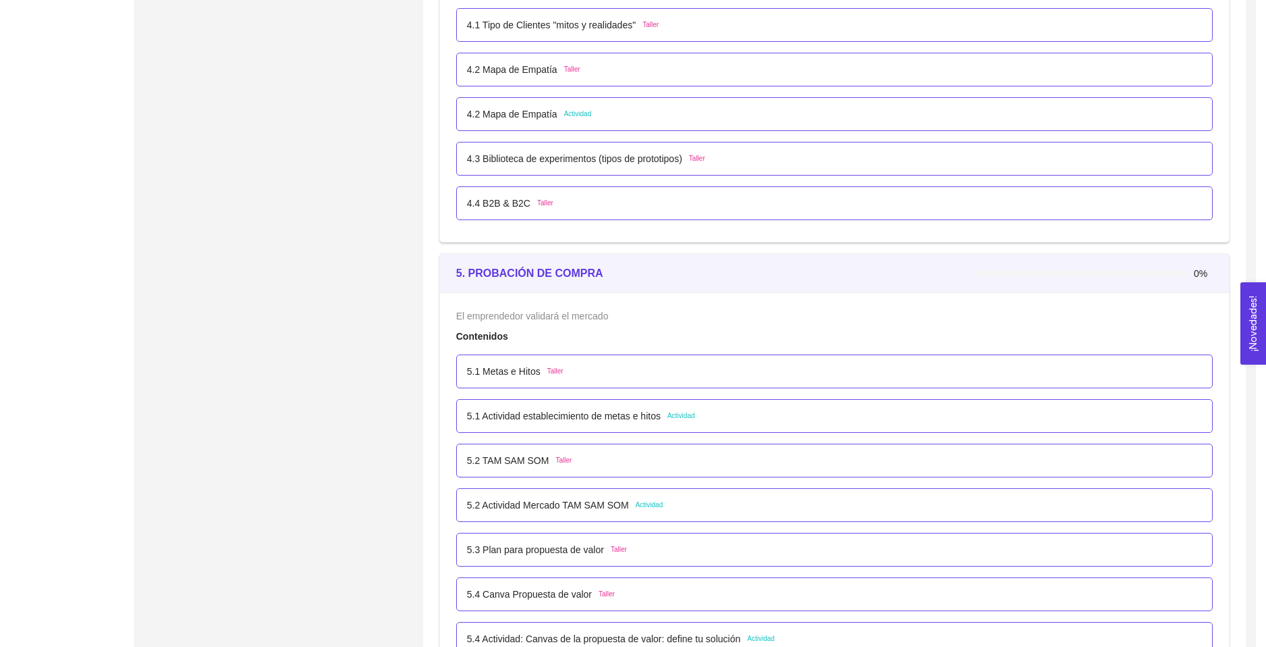
scroll to position [294, 0]
click at [560, 414] on p "5.1 Actividad establecimiento de metas e hitos" at bounding box center [564, 415] width 194 height 15
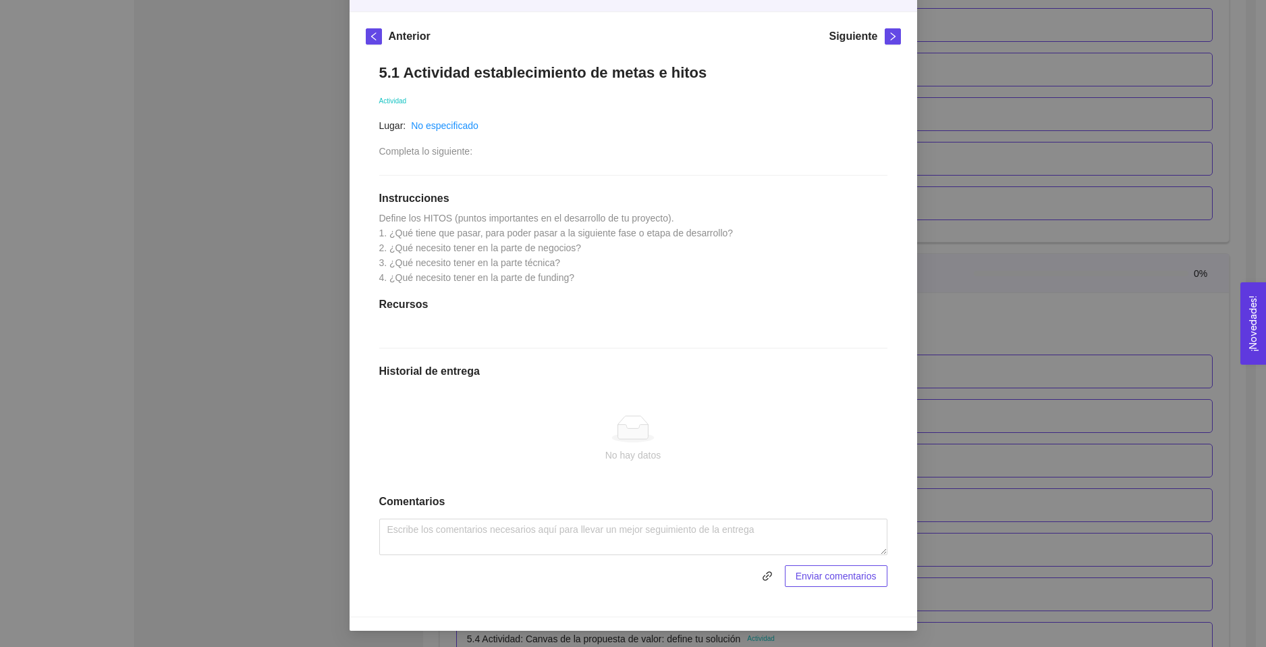
click at [948, 491] on div "5. PROBACIÓN DE COMPRA El emprendedor validará el mercado Asignado por [PERSON_…" at bounding box center [633, 323] width 1266 height 647
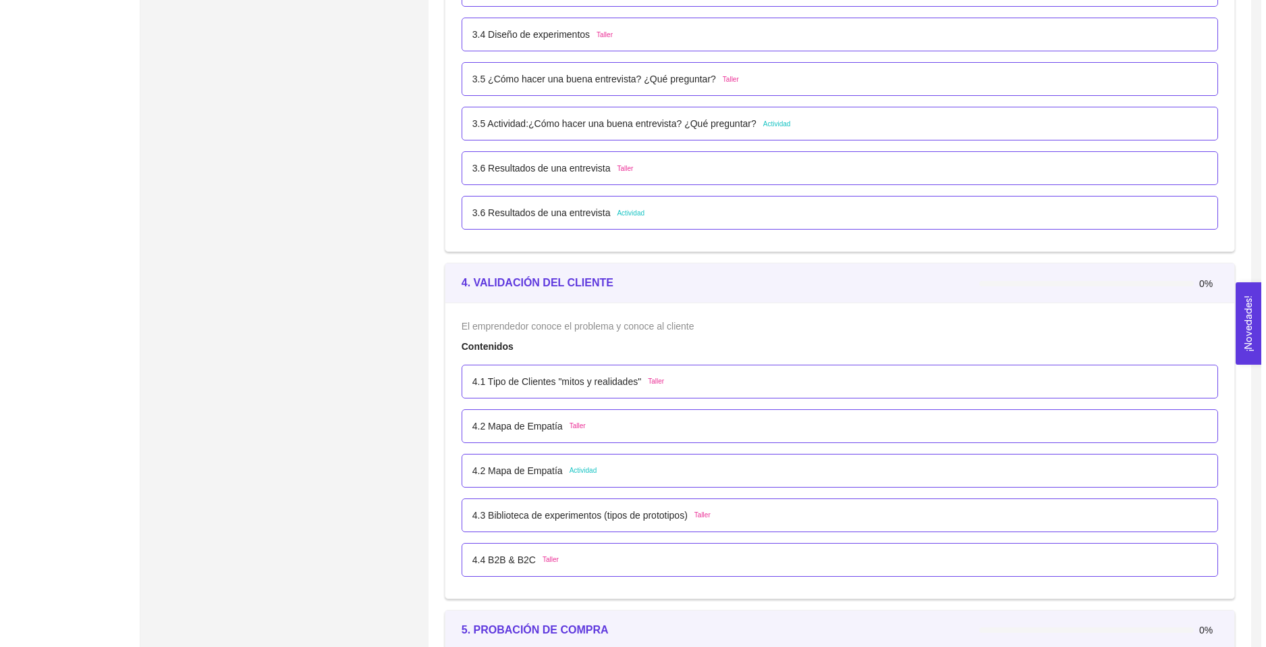
scroll to position [1964, 0]
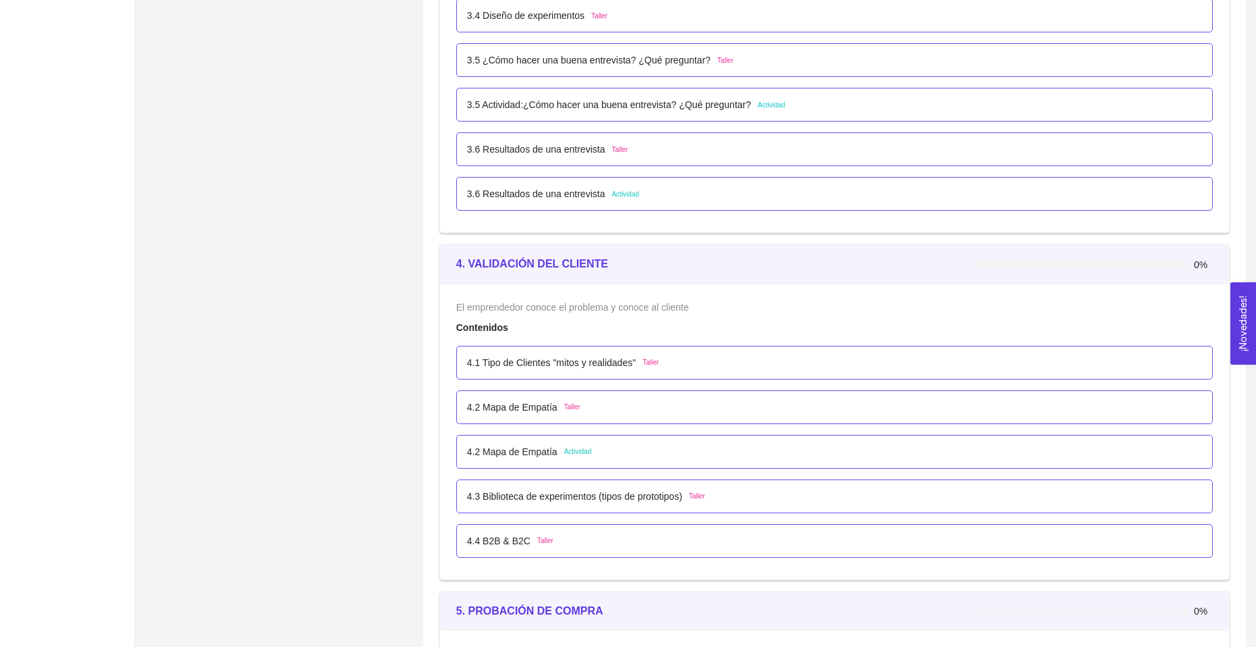
click at [536, 412] on p "4.2 Mapa de Empatía" at bounding box center [512, 407] width 90 height 15
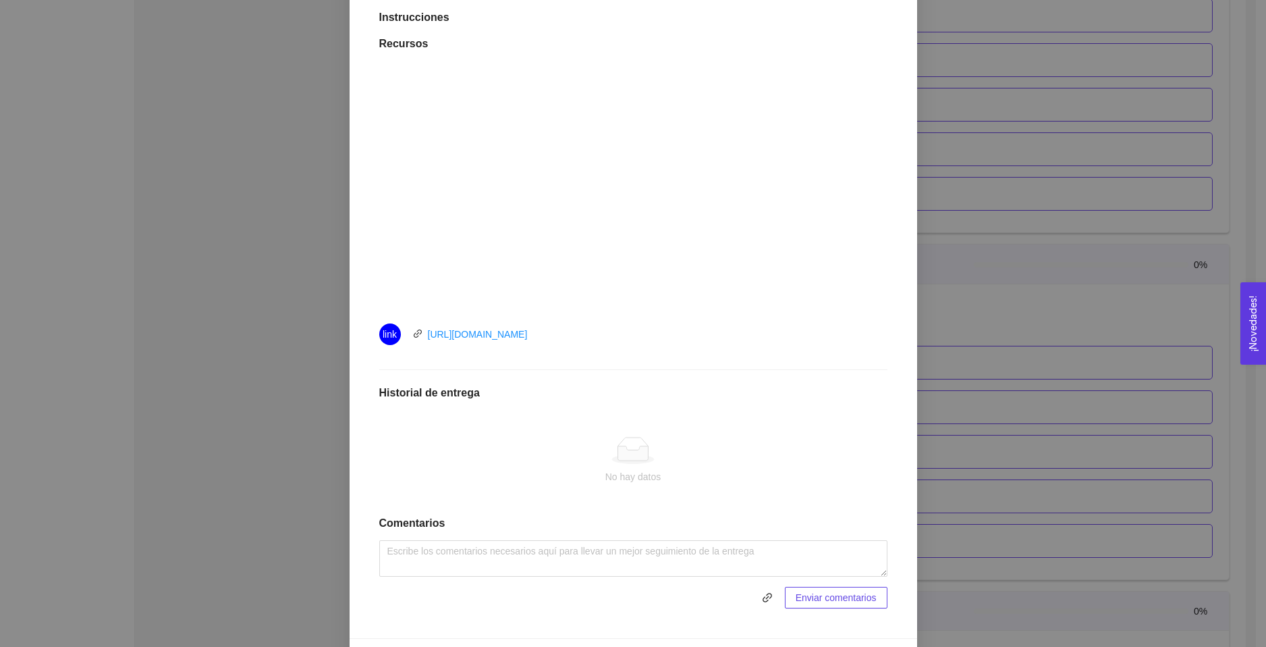
scroll to position [379, 0]
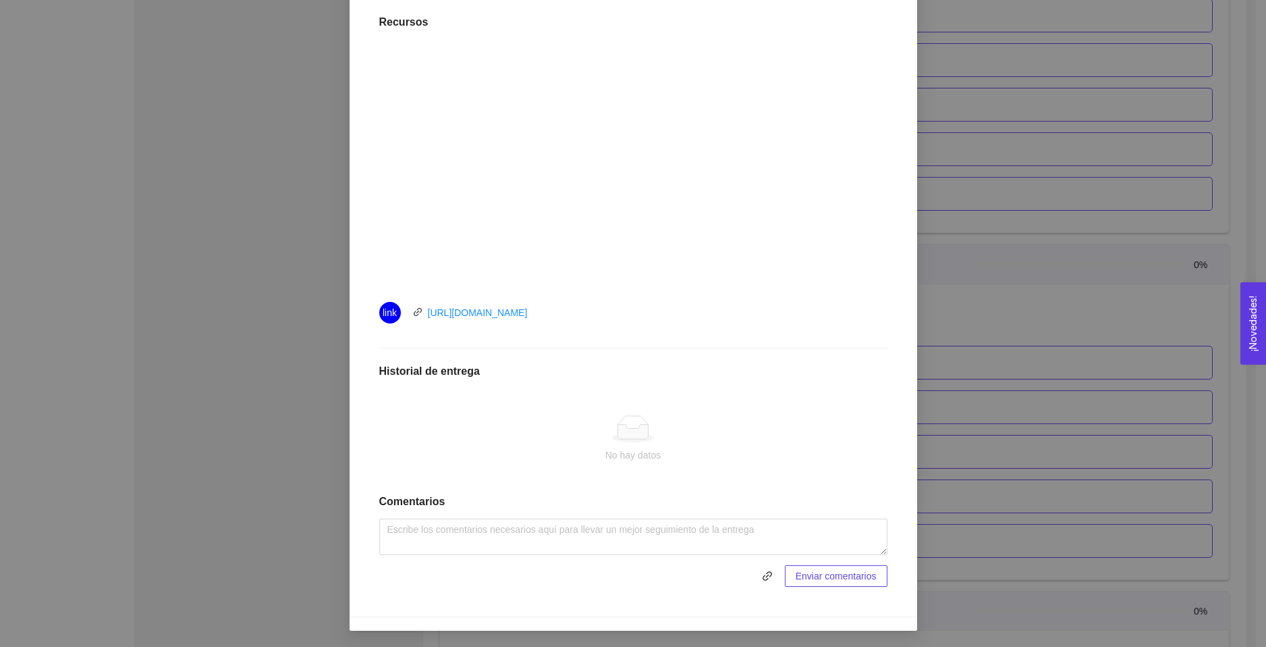
click at [906, 398] on div "Anterior Siguiente 4.2 Mapa de Empatía Taller Lugar: No especificado Completa e…" at bounding box center [634, 213] width 568 height 807
click at [1033, 358] on div "4. VALIDACIÓN DEL CLIENTE El emprendedor conoce el problema y conoce al cliente…" at bounding box center [633, 323] width 1266 height 647
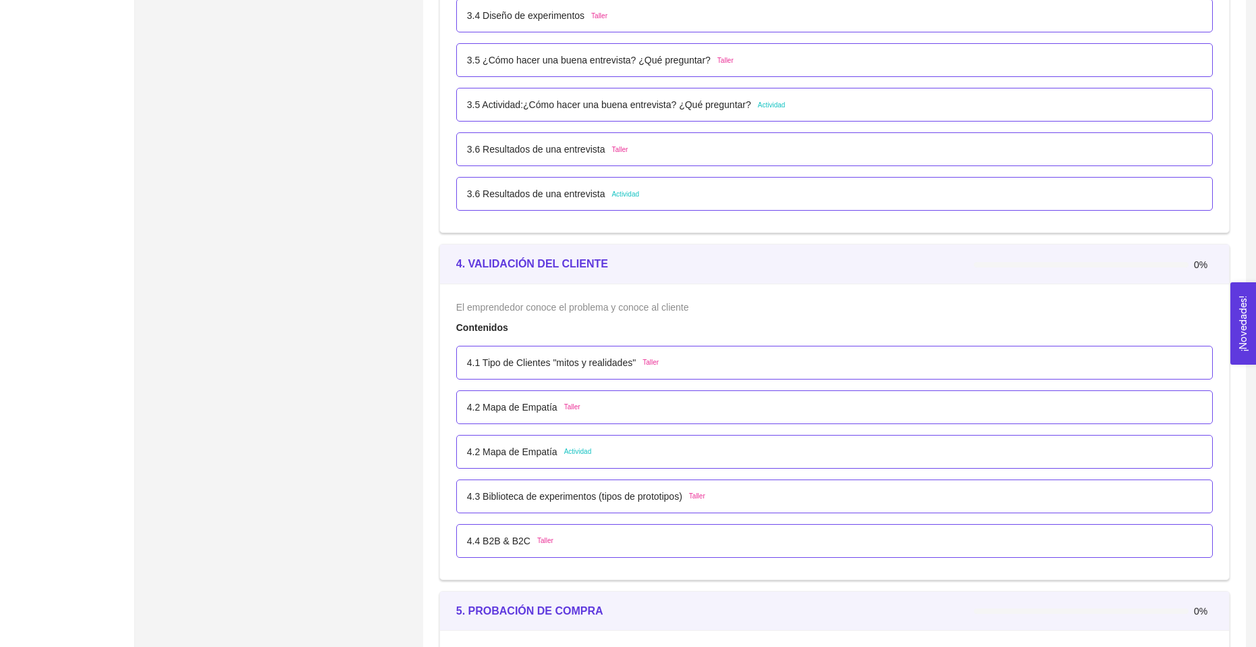
click at [616, 367] on p "4.1 Tipo de Clientes "mitos y realidades"" at bounding box center [551, 362] width 169 height 15
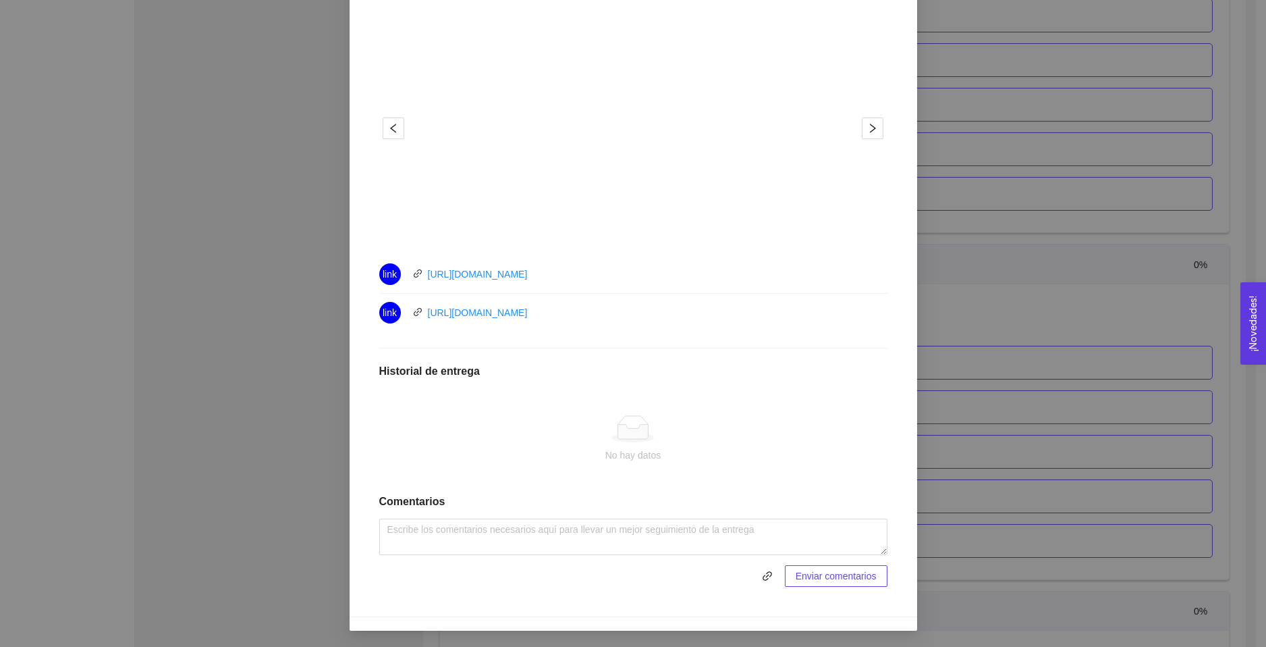
click at [969, 364] on div "4. VALIDACIÓN DEL CLIENTE El emprendedor conoce el problema y conoce al cliente…" at bounding box center [633, 323] width 1266 height 647
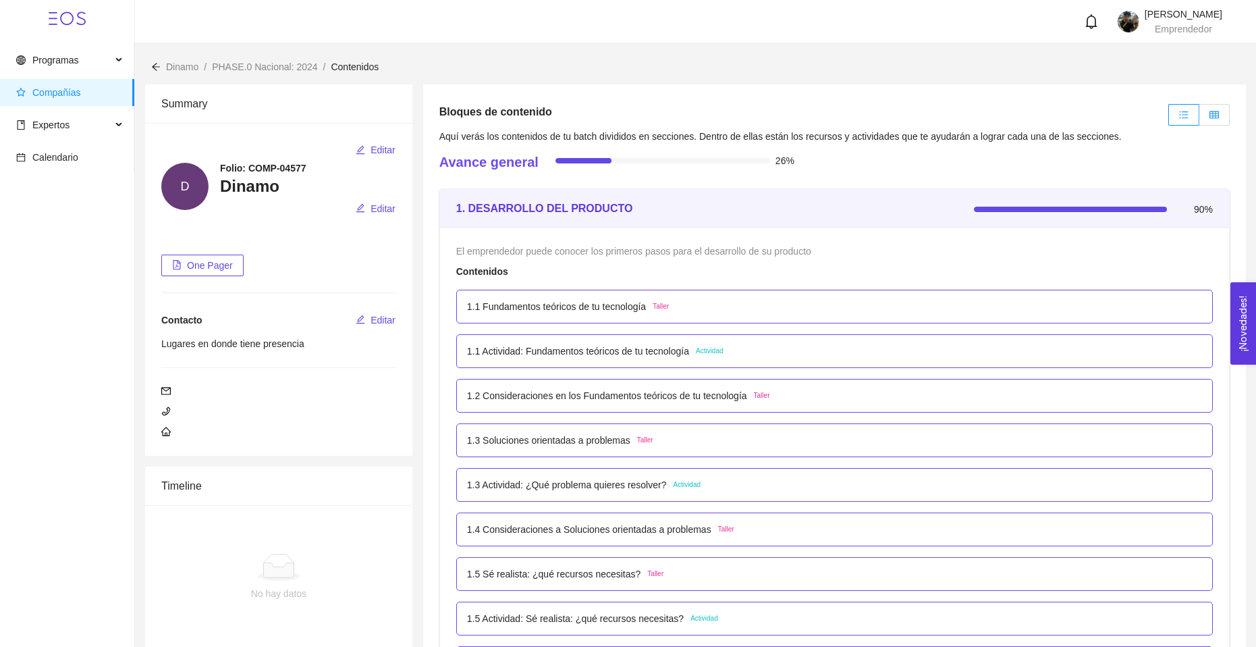
click at [1210, 115] on icon "table" at bounding box center [1214, 114] width 9 height 7
click at [1200, 118] on input "radio" at bounding box center [1200, 118] width 0 height 0
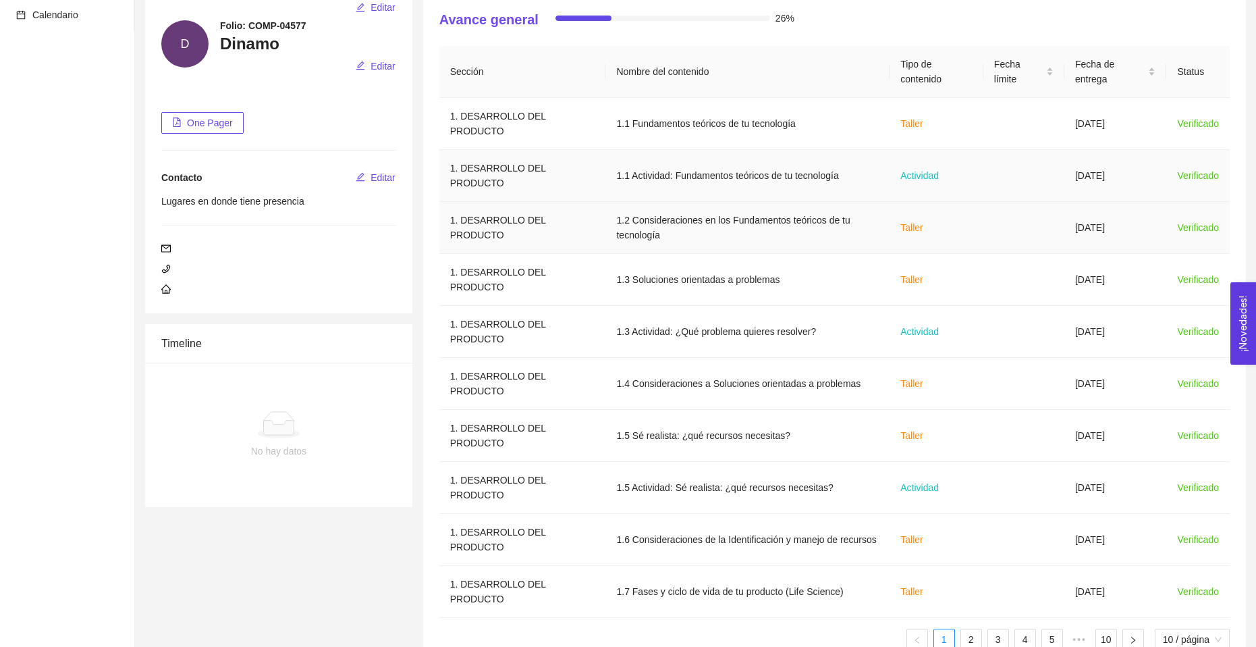
scroll to position [183, 0]
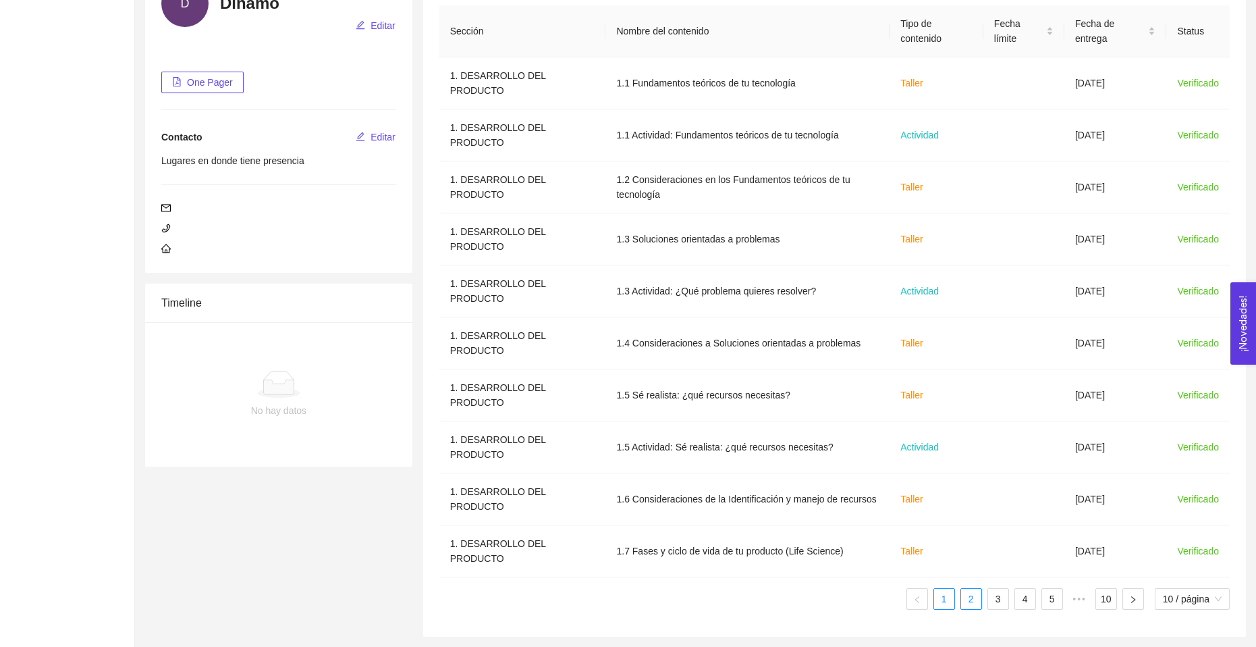
click at [977, 593] on link "2" at bounding box center [971, 599] width 20 height 20
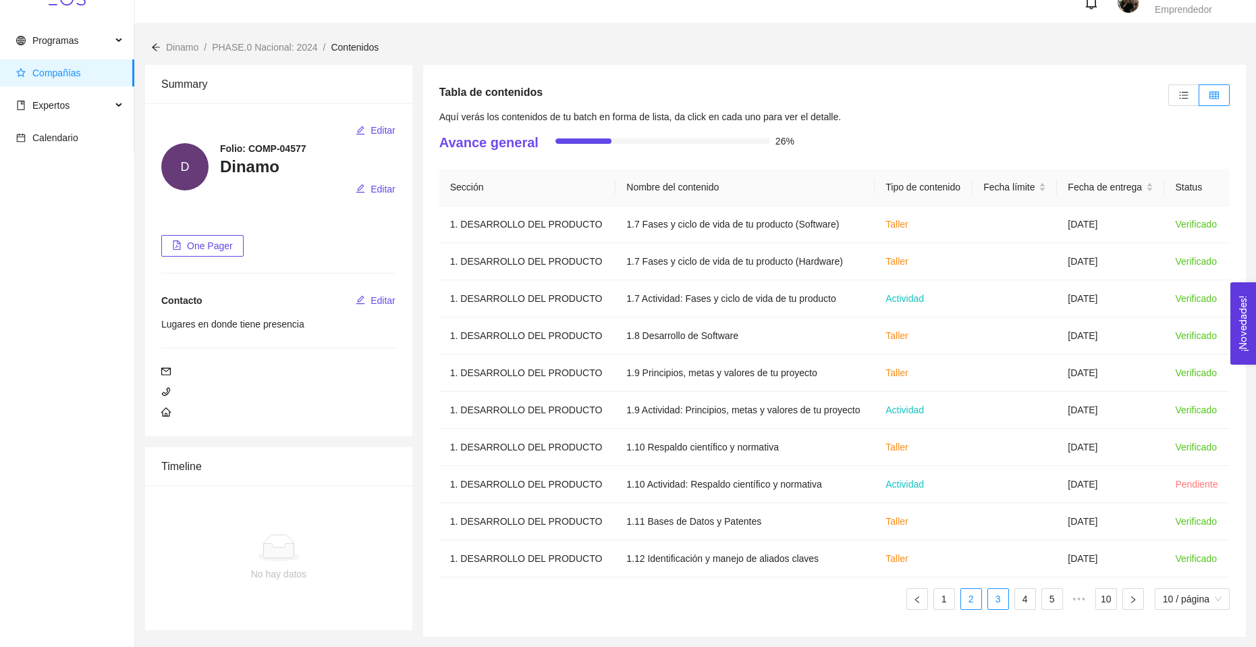
click at [989, 601] on link "3" at bounding box center [998, 599] width 20 height 20
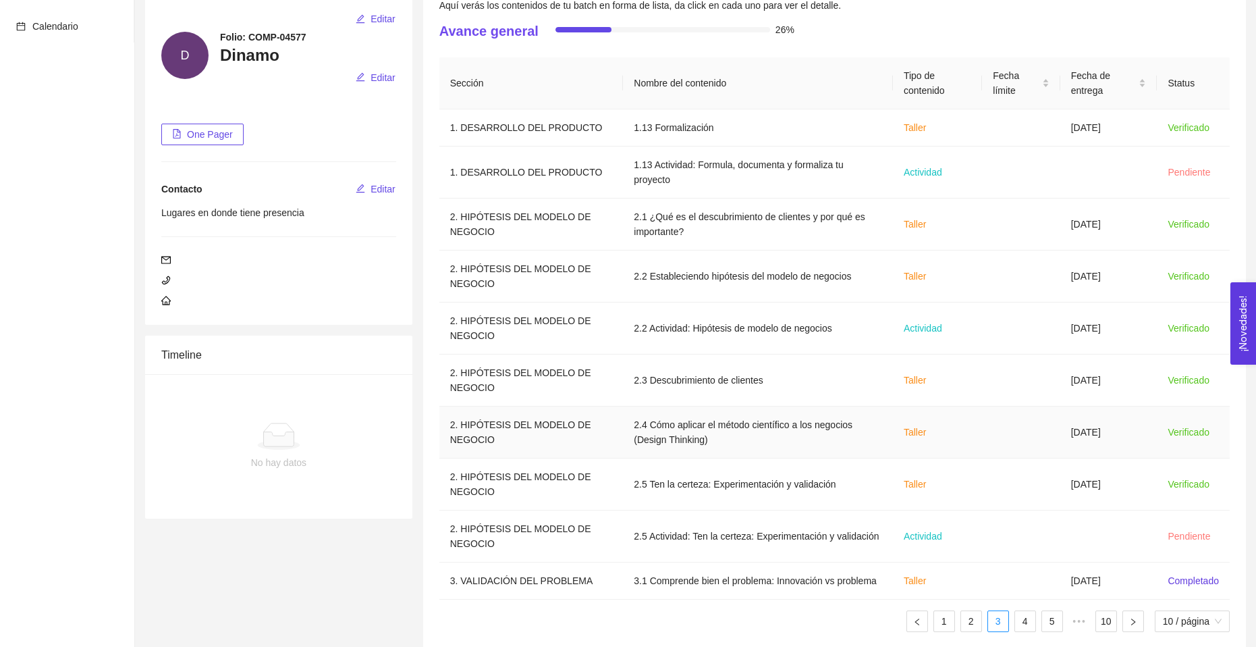
scroll to position [138, 0]
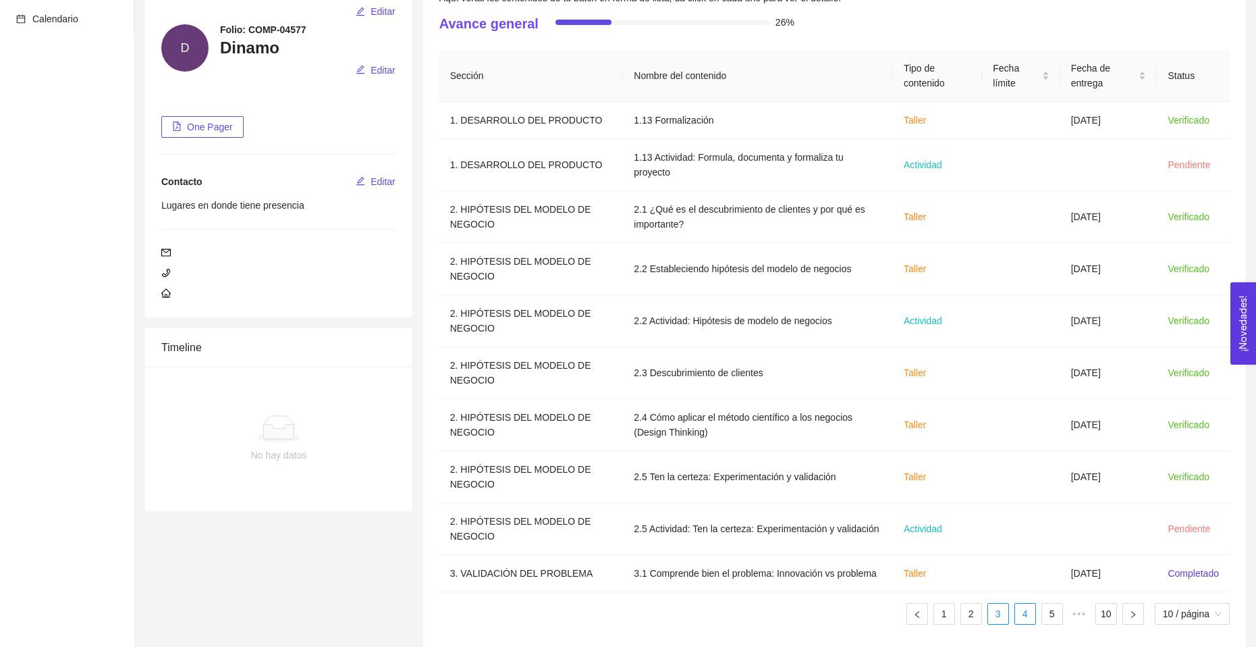
click at [1019, 604] on link "4" at bounding box center [1025, 614] width 20 height 20
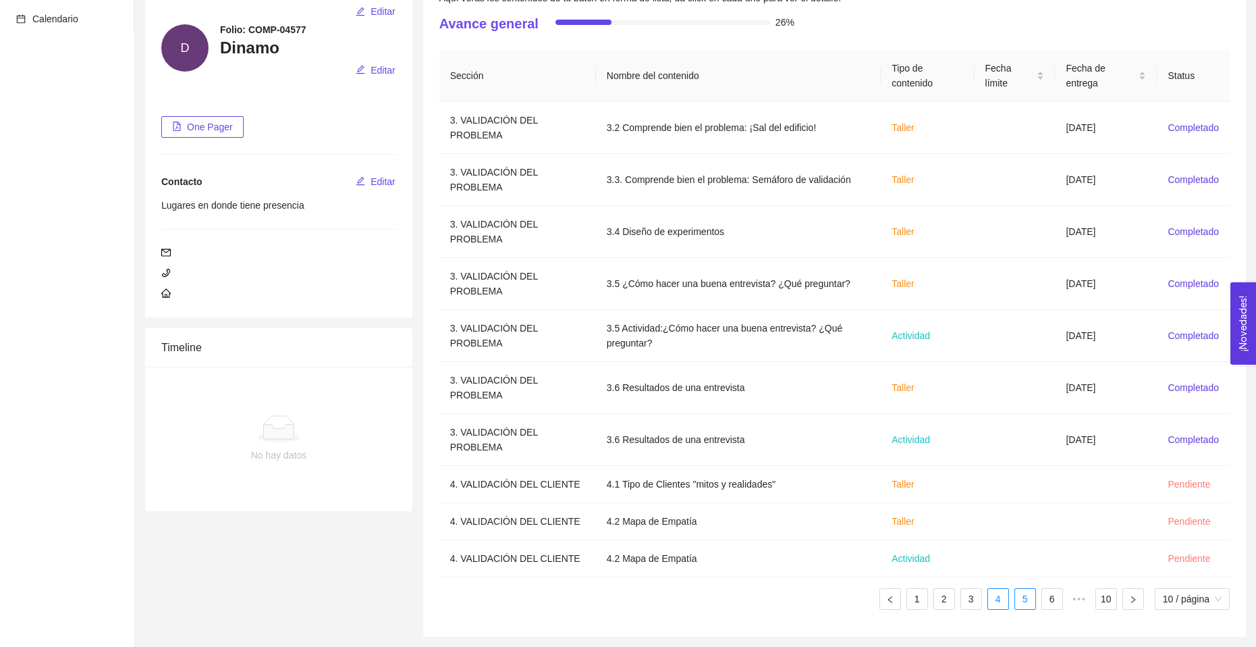
click at [1019, 599] on link "5" at bounding box center [1025, 599] width 20 height 20
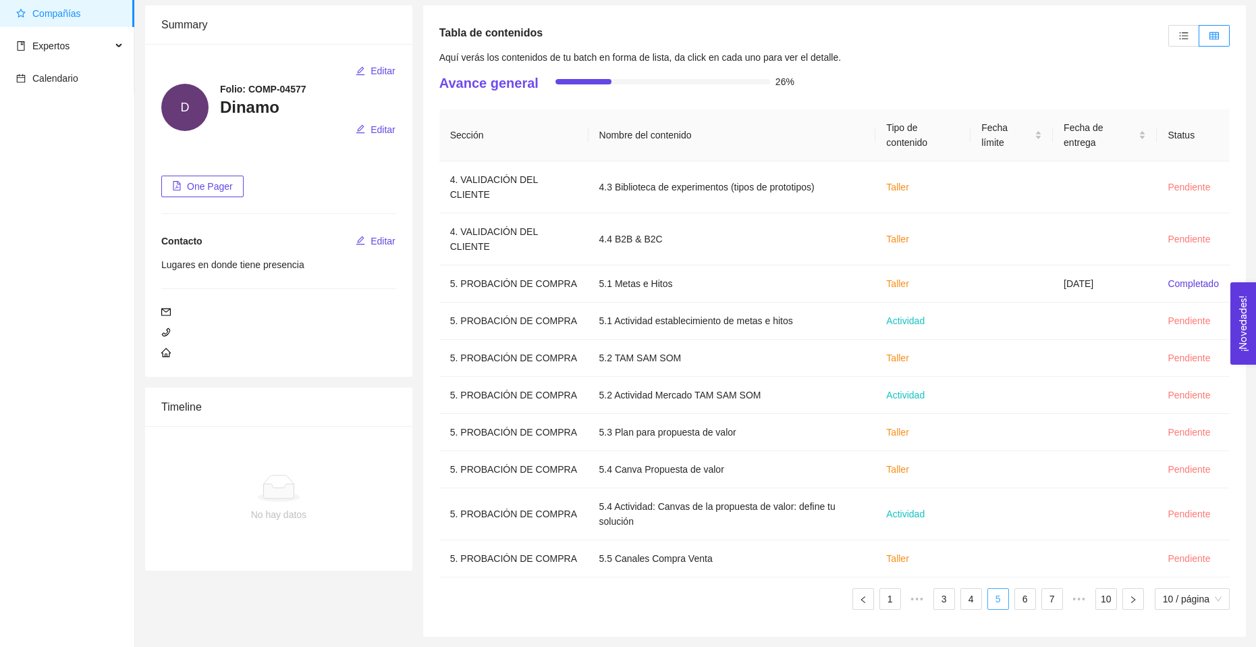
scroll to position [79, 0]
click at [1027, 598] on link "6" at bounding box center [1025, 599] width 20 height 20
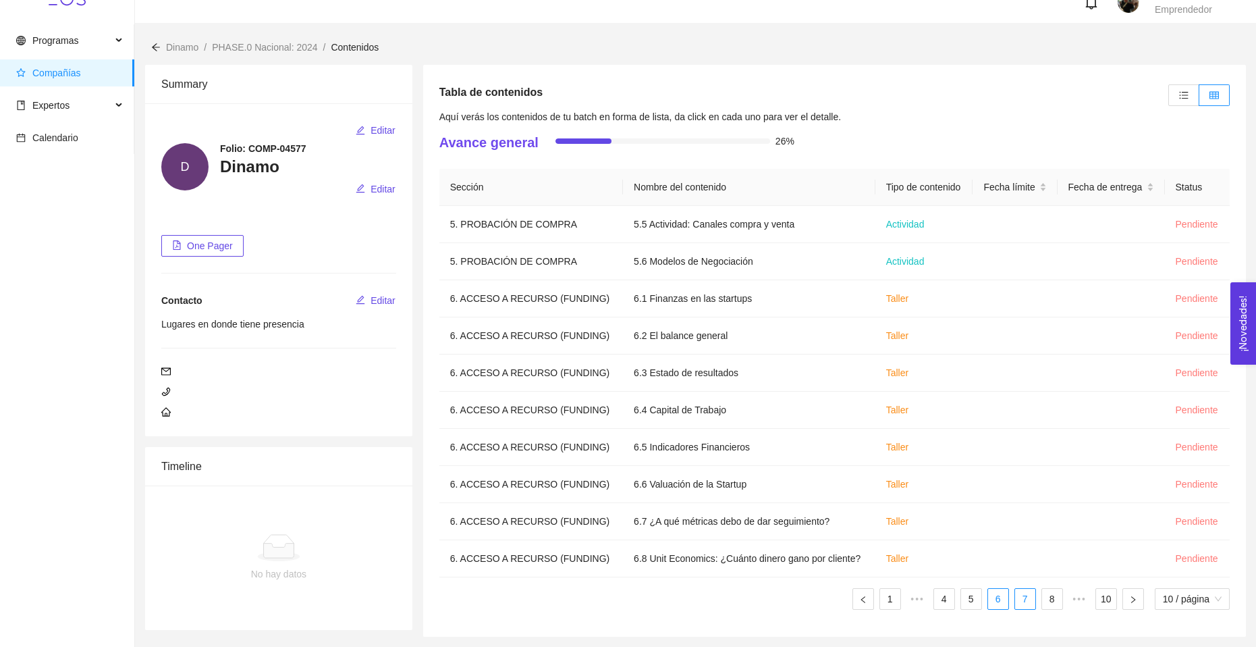
click at [1019, 593] on link "7" at bounding box center [1025, 599] width 20 height 20
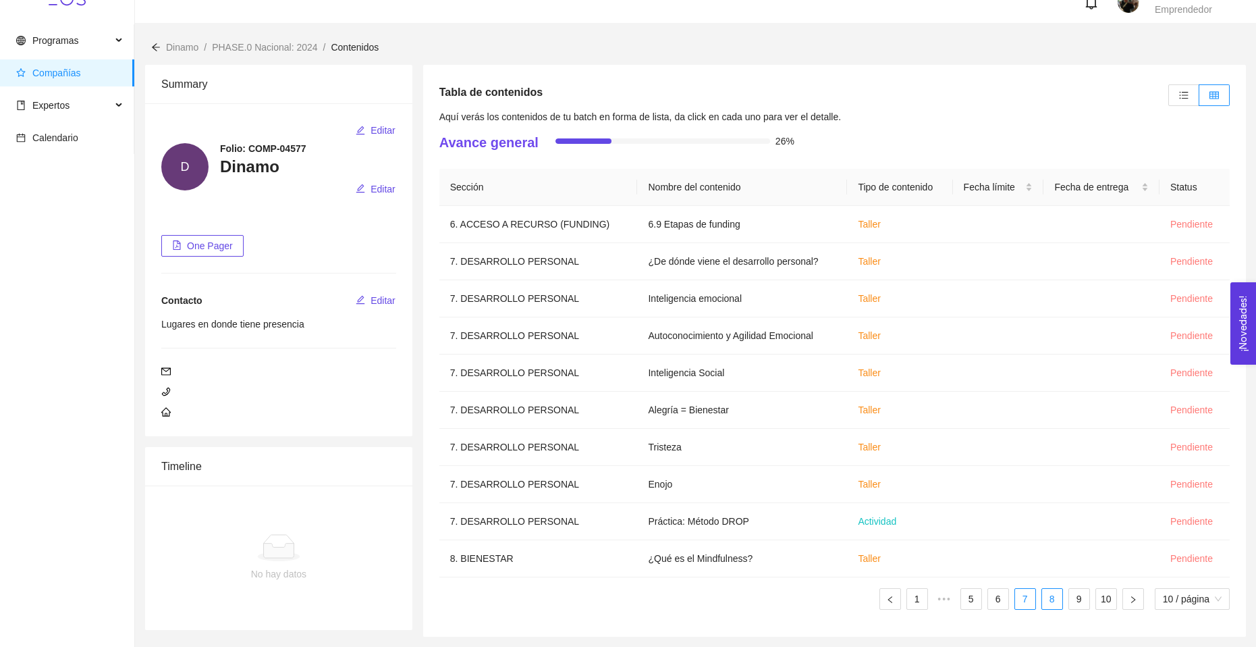
click at [1054, 602] on link "8" at bounding box center [1052, 599] width 20 height 20
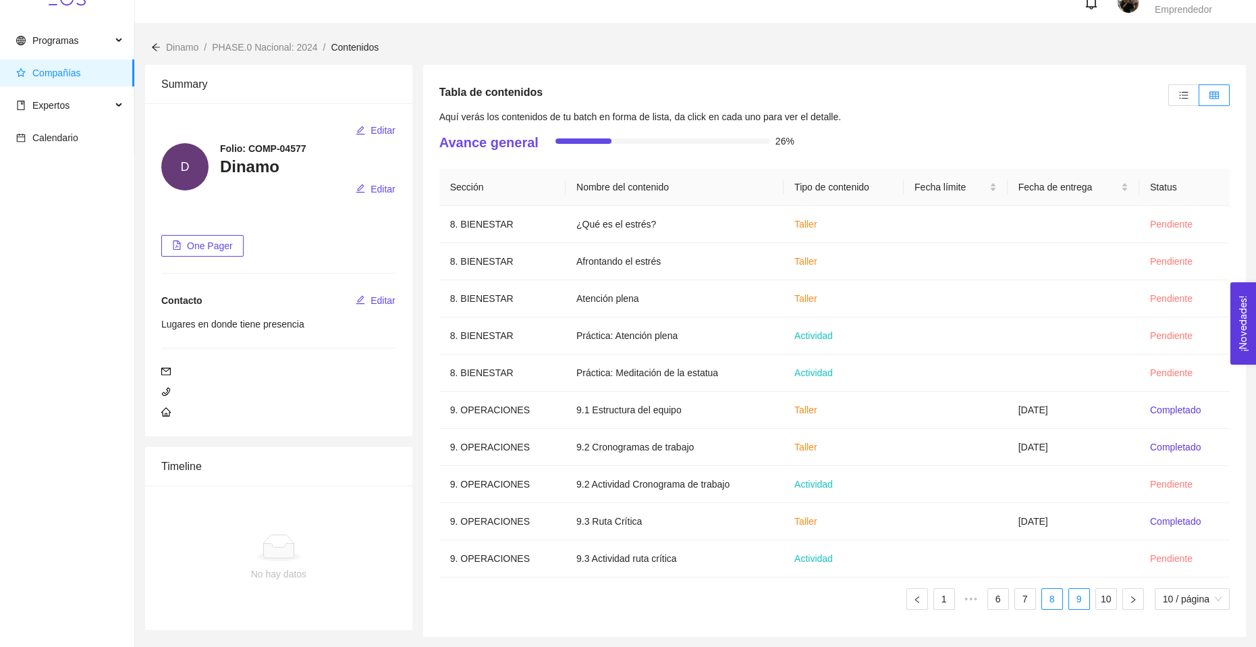
click at [1072, 599] on link "9" at bounding box center [1079, 599] width 20 height 20
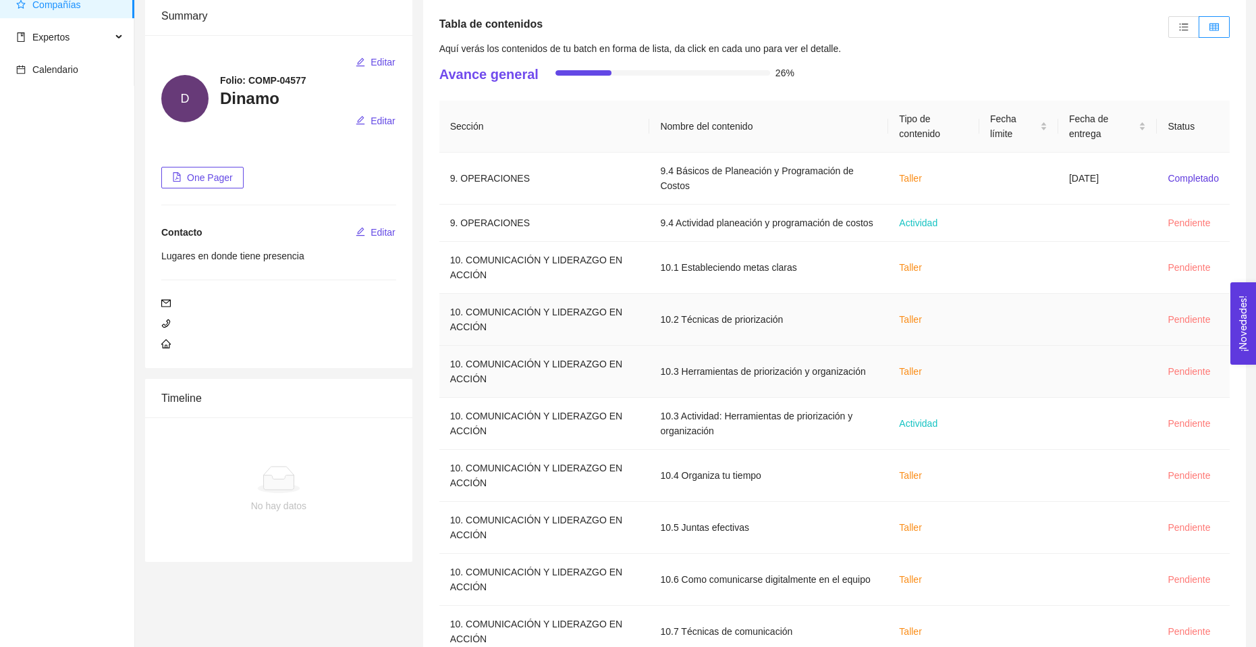
scroll to position [153, 0]
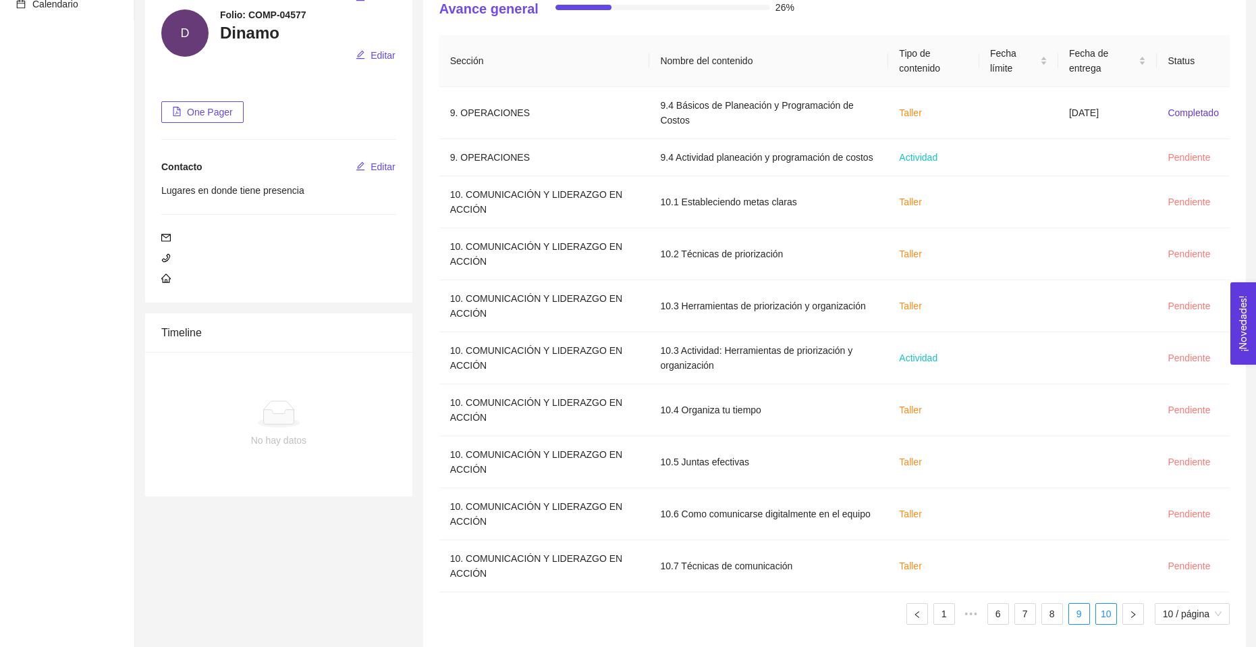
click at [1107, 604] on link "10" at bounding box center [1106, 614] width 20 height 20
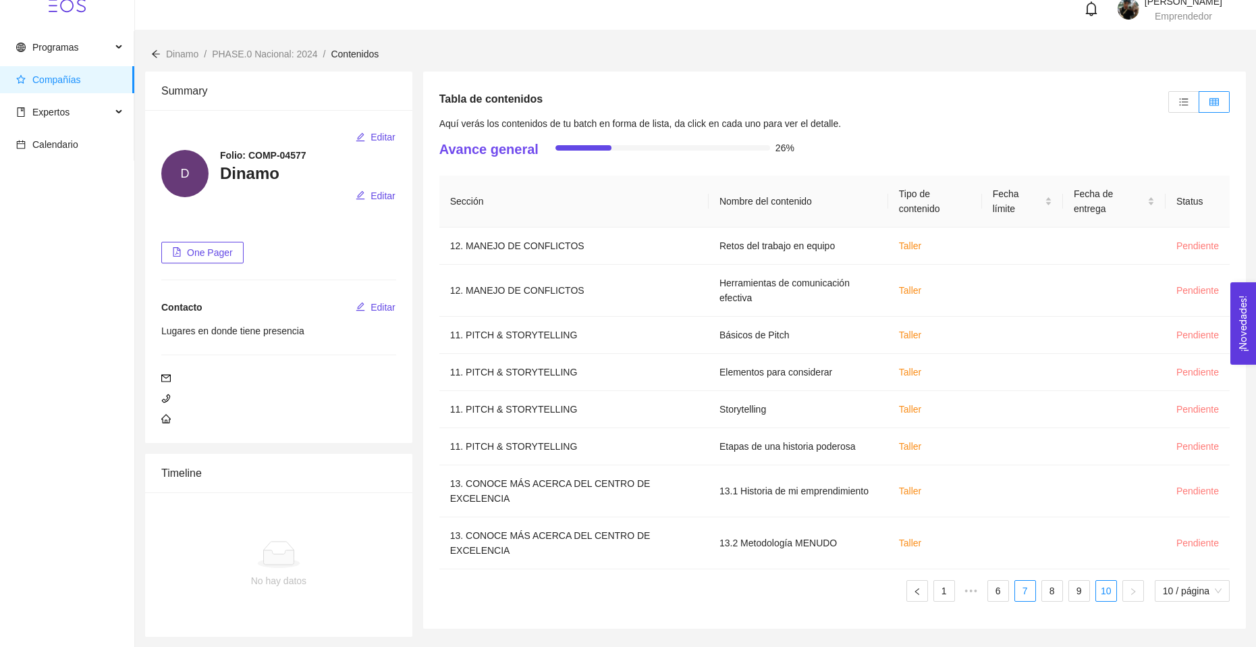
click at [1023, 590] on link "7" at bounding box center [1025, 591] width 20 height 20
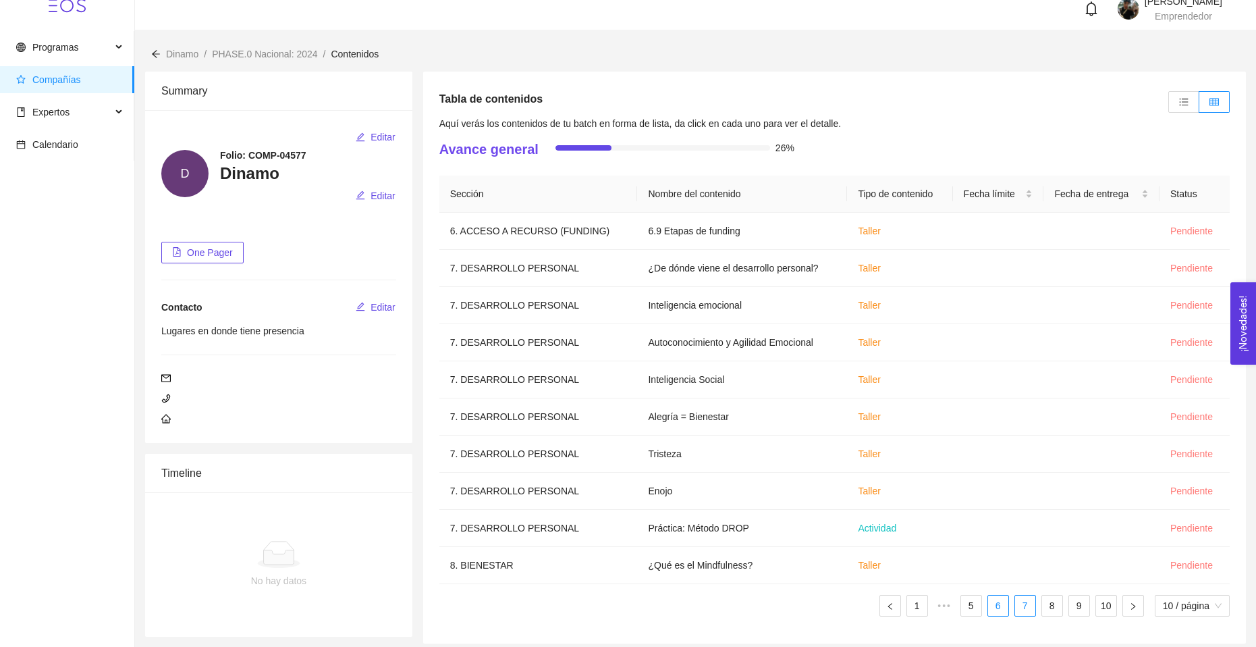
click at [1003, 612] on link "6" at bounding box center [998, 605] width 20 height 20
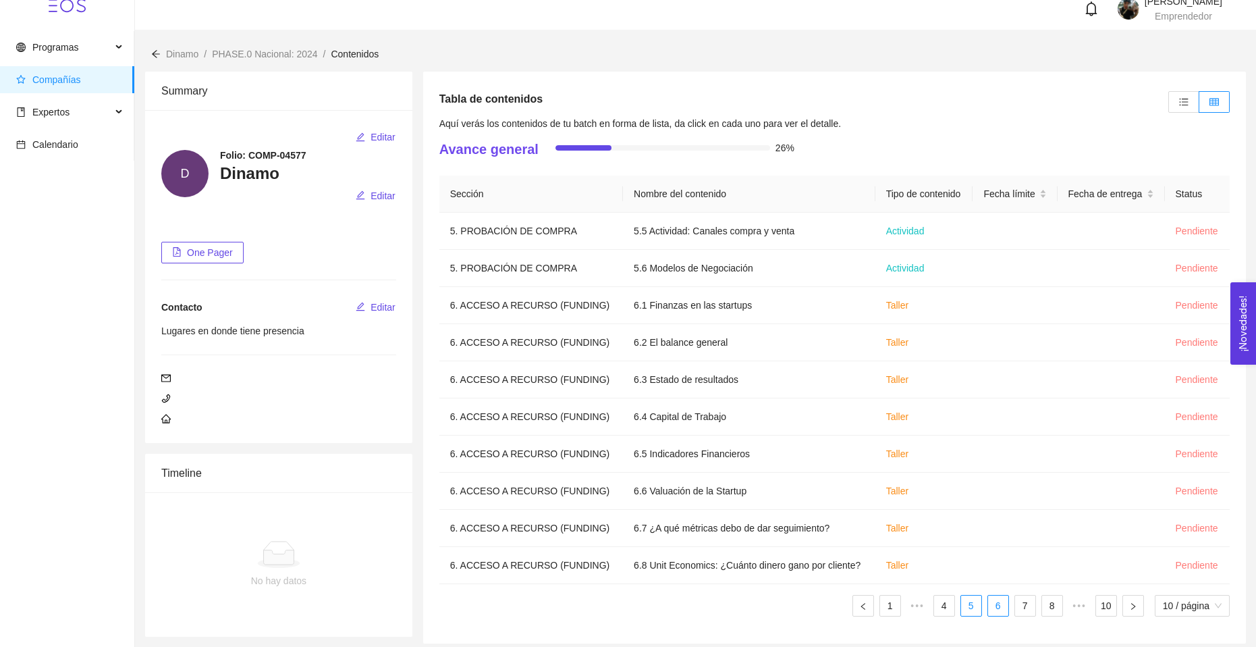
click at [975, 609] on link "5" at bounding box center [971, 605] width 20 height 20
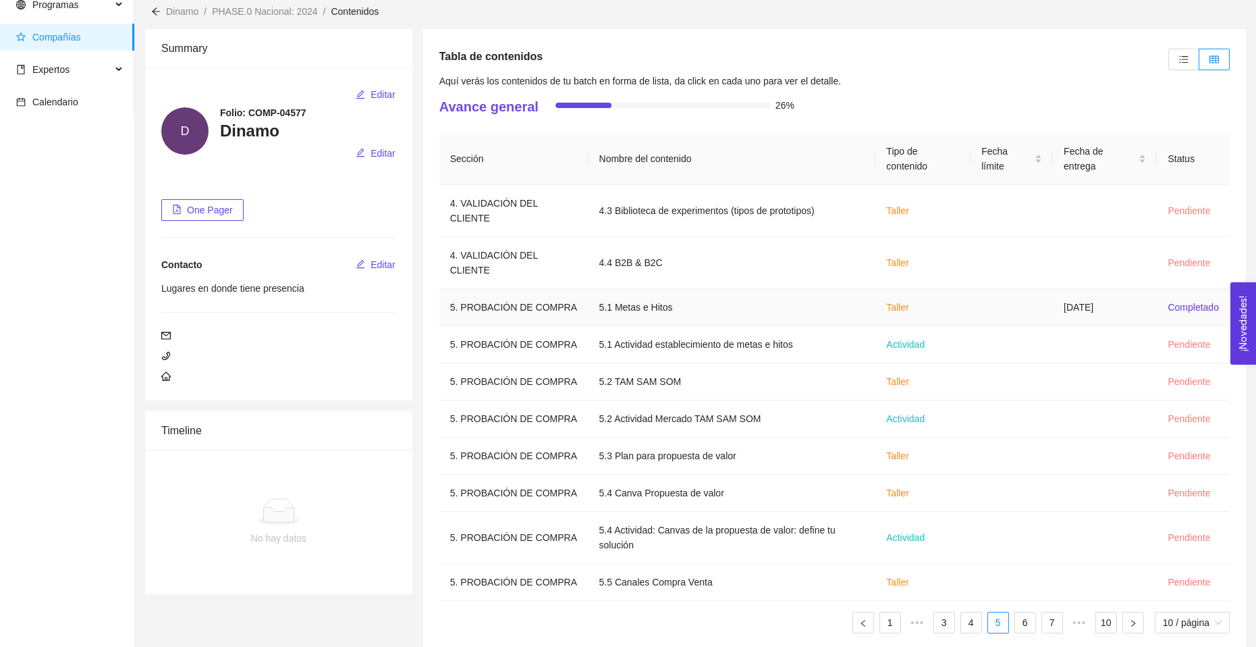
scroll to position [79, 0]
